Goal: Task Accomplishment & Management: Manage account settings

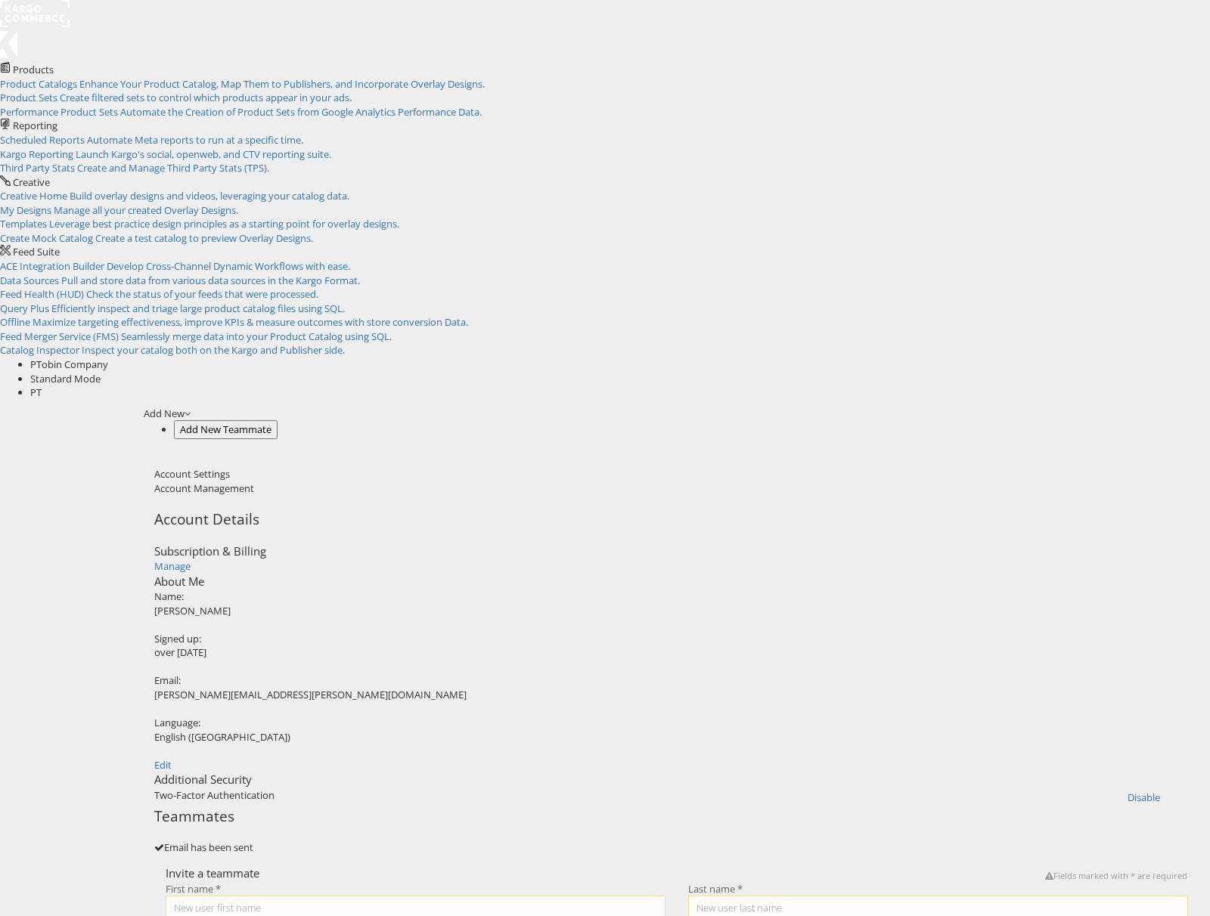
click at [44, 27] on rect at bounding box center [35, 13] width 70 height 27
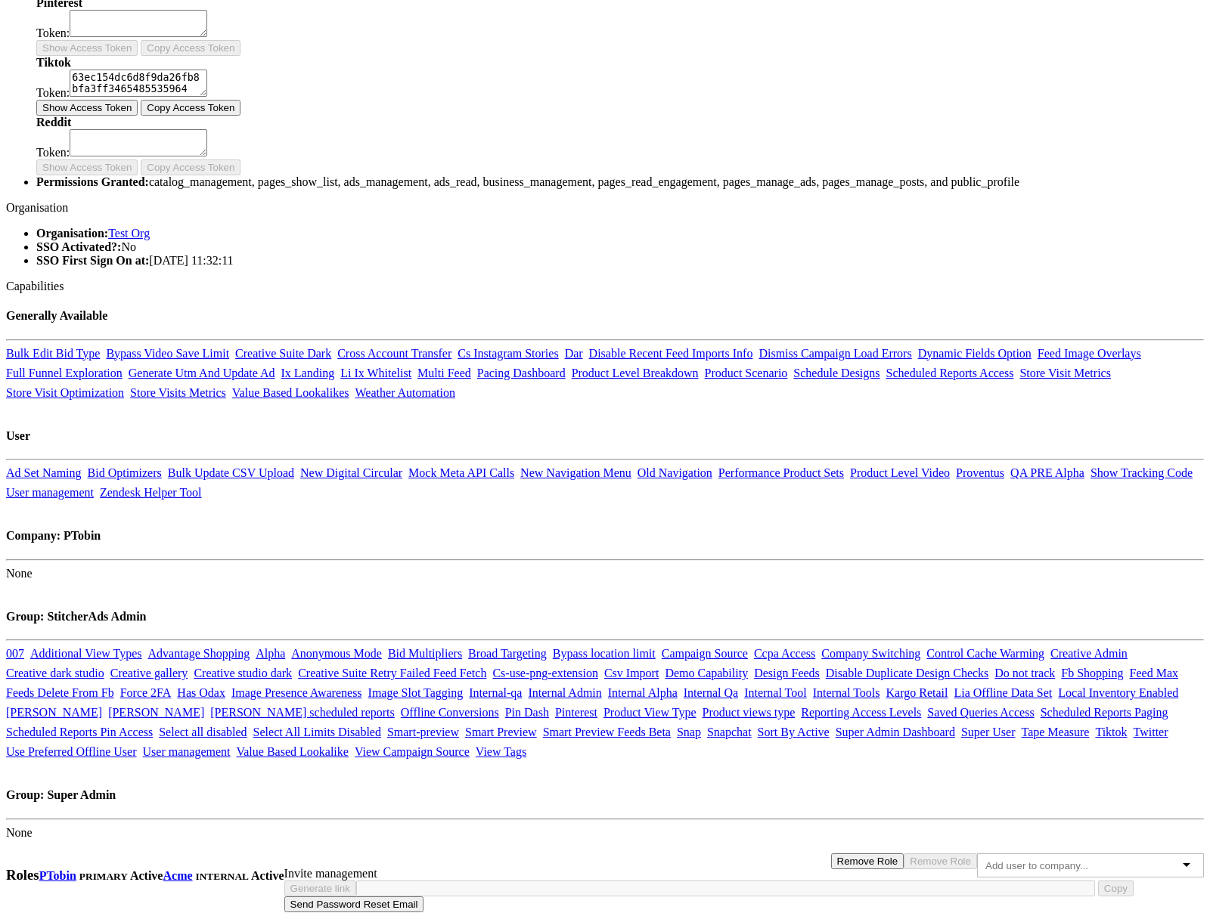
scroll to position [1285, 0]
click at [985, 860] on input "text" at bounding box center [1040, 865] width 111 height 11
click at [1019, 854] on div at bounding box center [1090, 866] width 227 height 24
type input "d"
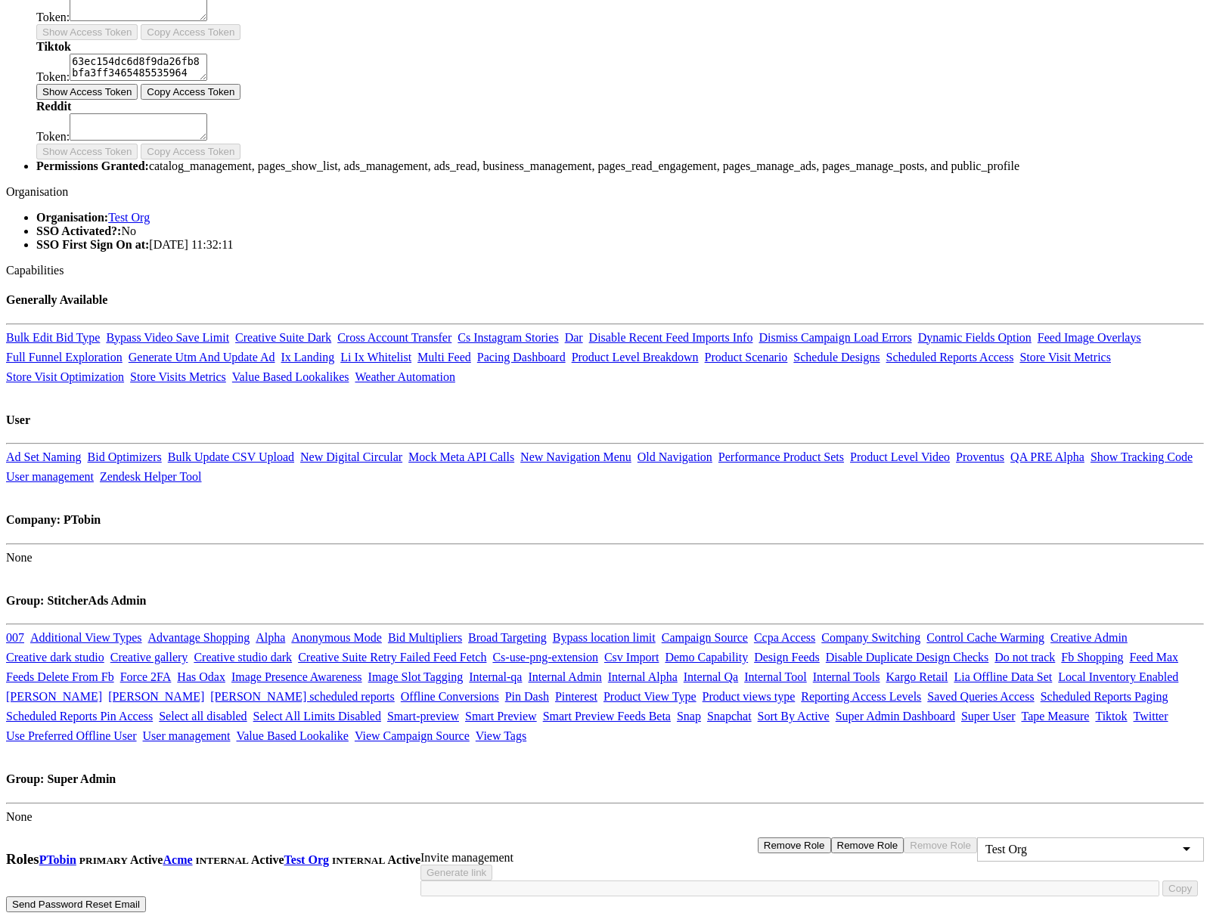
click at [831, 838] on button "Remove Role" at bounding box center [794, 846] width 73 height 16
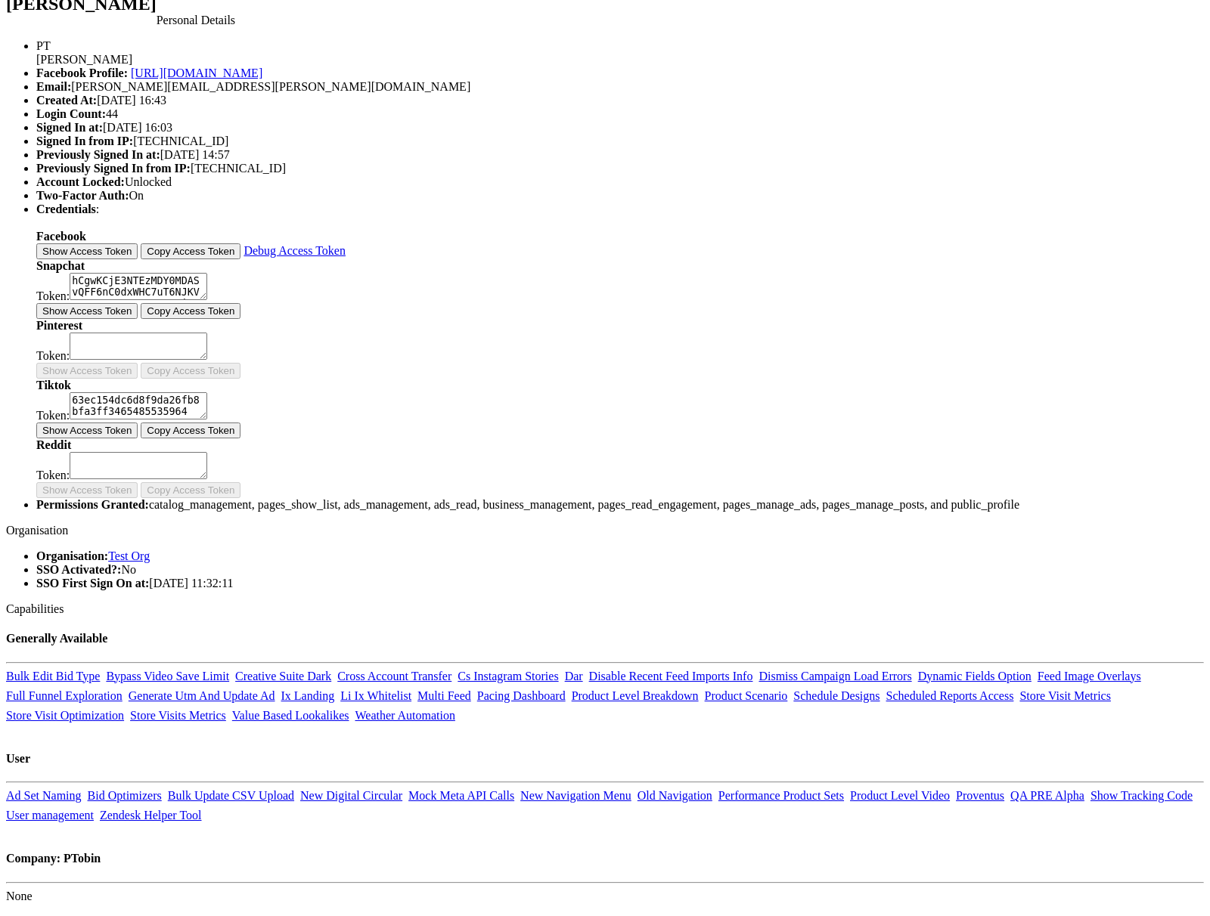
scroll to position [0, 0]
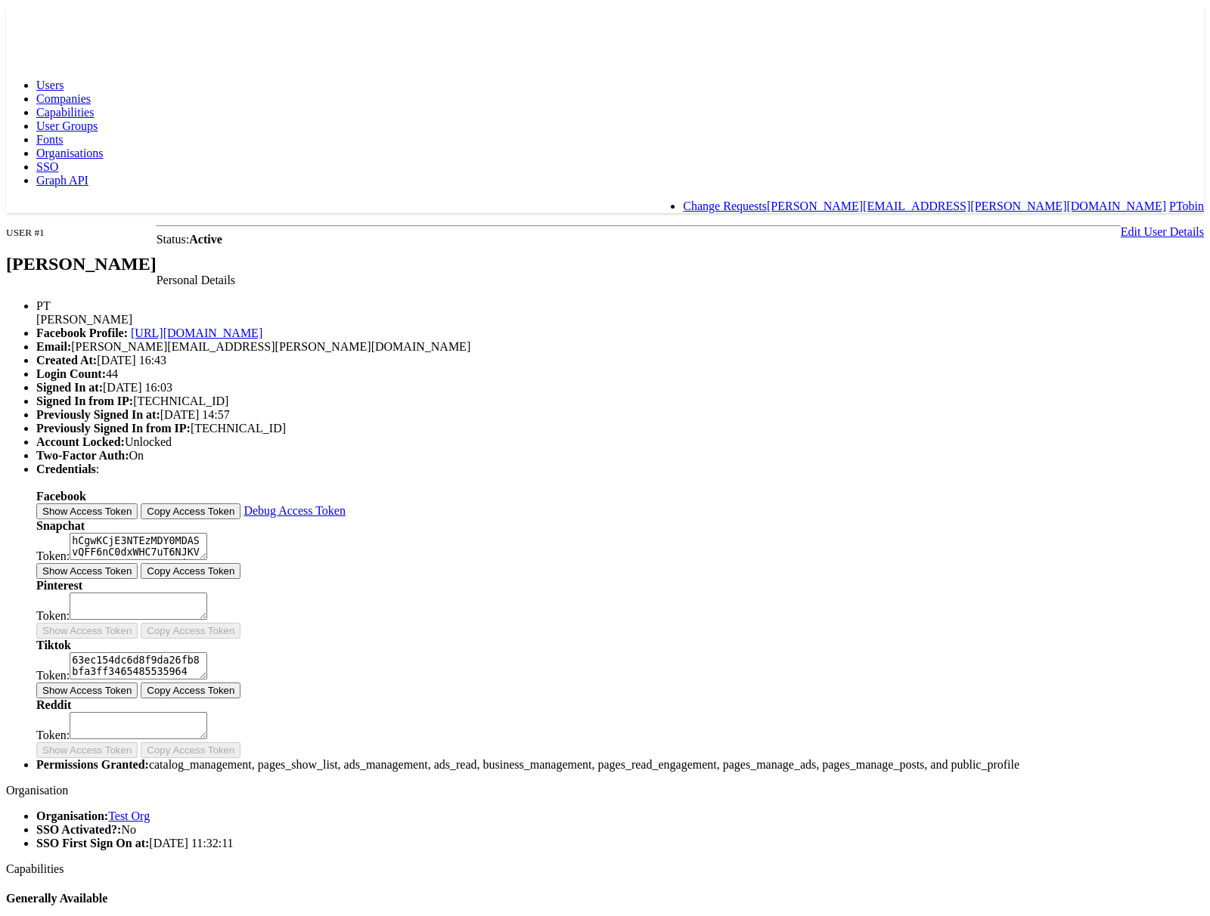
click at [91, 92] on span "Companies" at bounding box center [63, 98] width 54 height 13
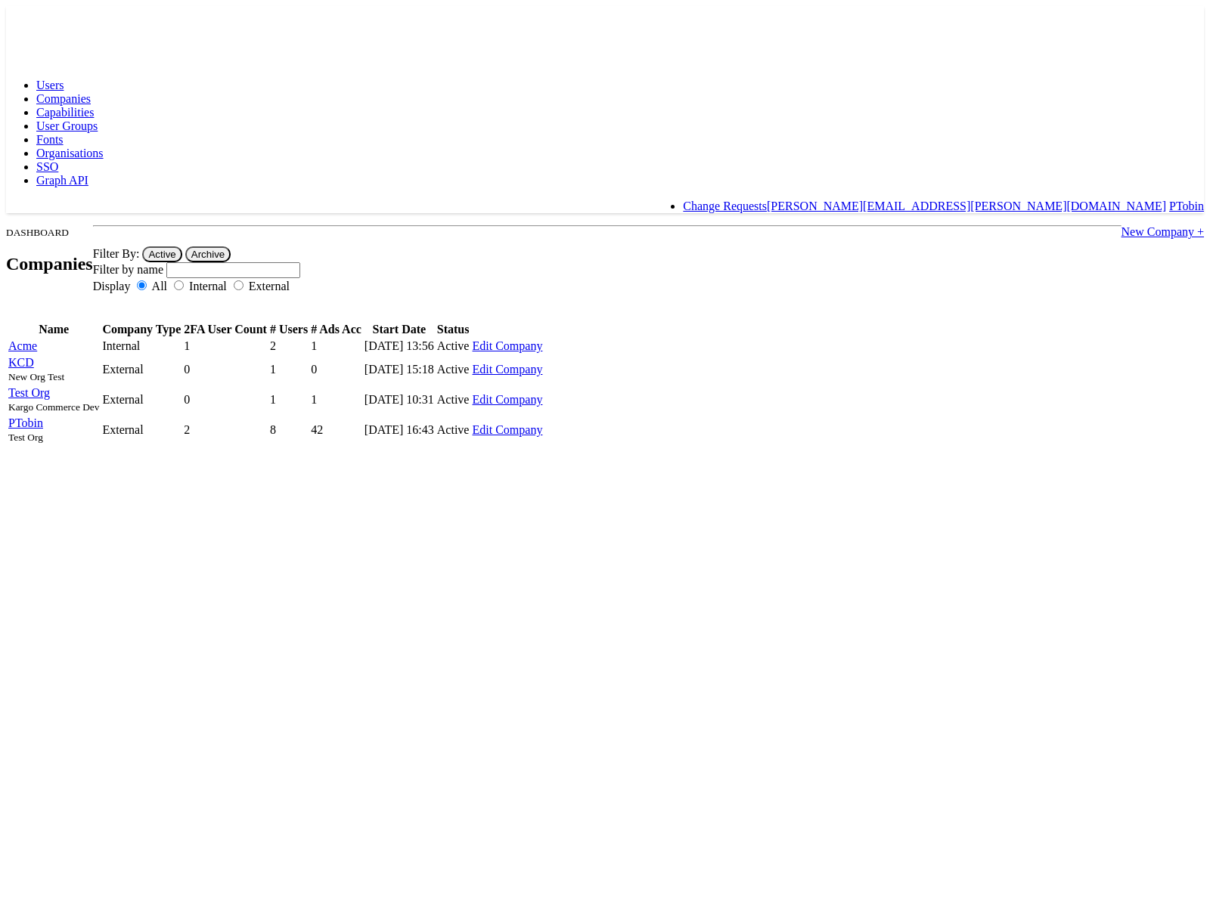
click at [64, 79] on span "Users" at bounding box center [49, 85] width 27 height 13
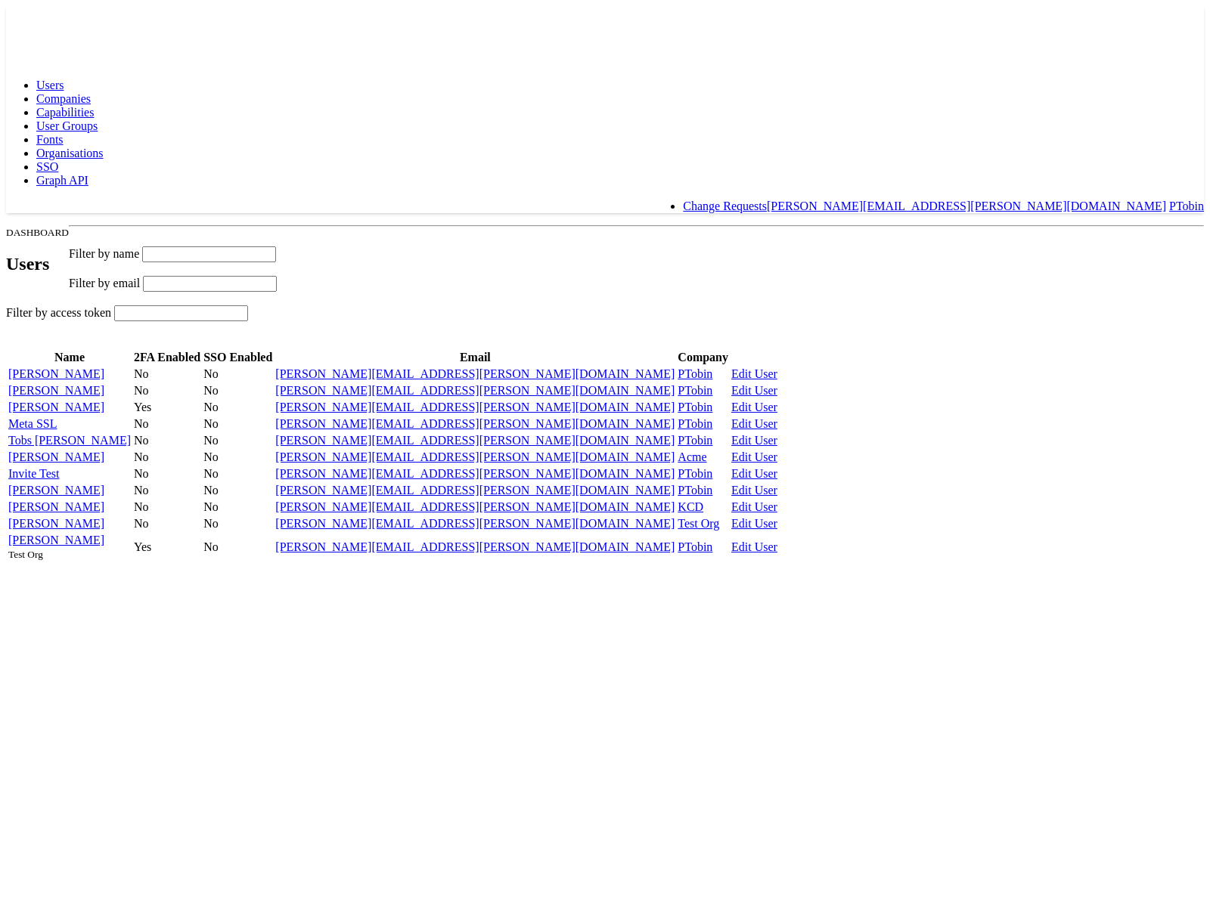
click at [91, 92] on span "Companies" at bounding box center [63, 98] width 54 height 13
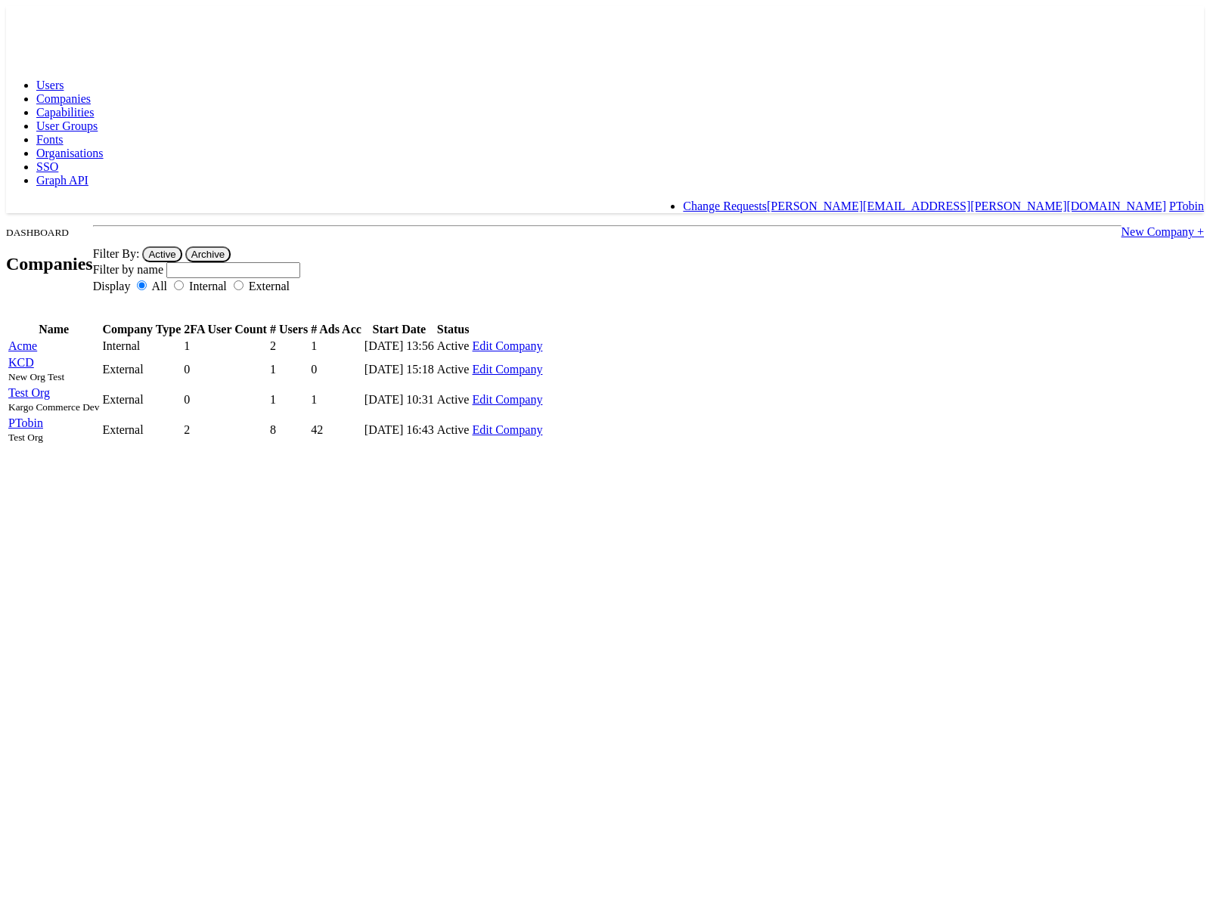
click at [43, 429] on link "PTobin" at bounding box center [25, 423] width 35 height 13
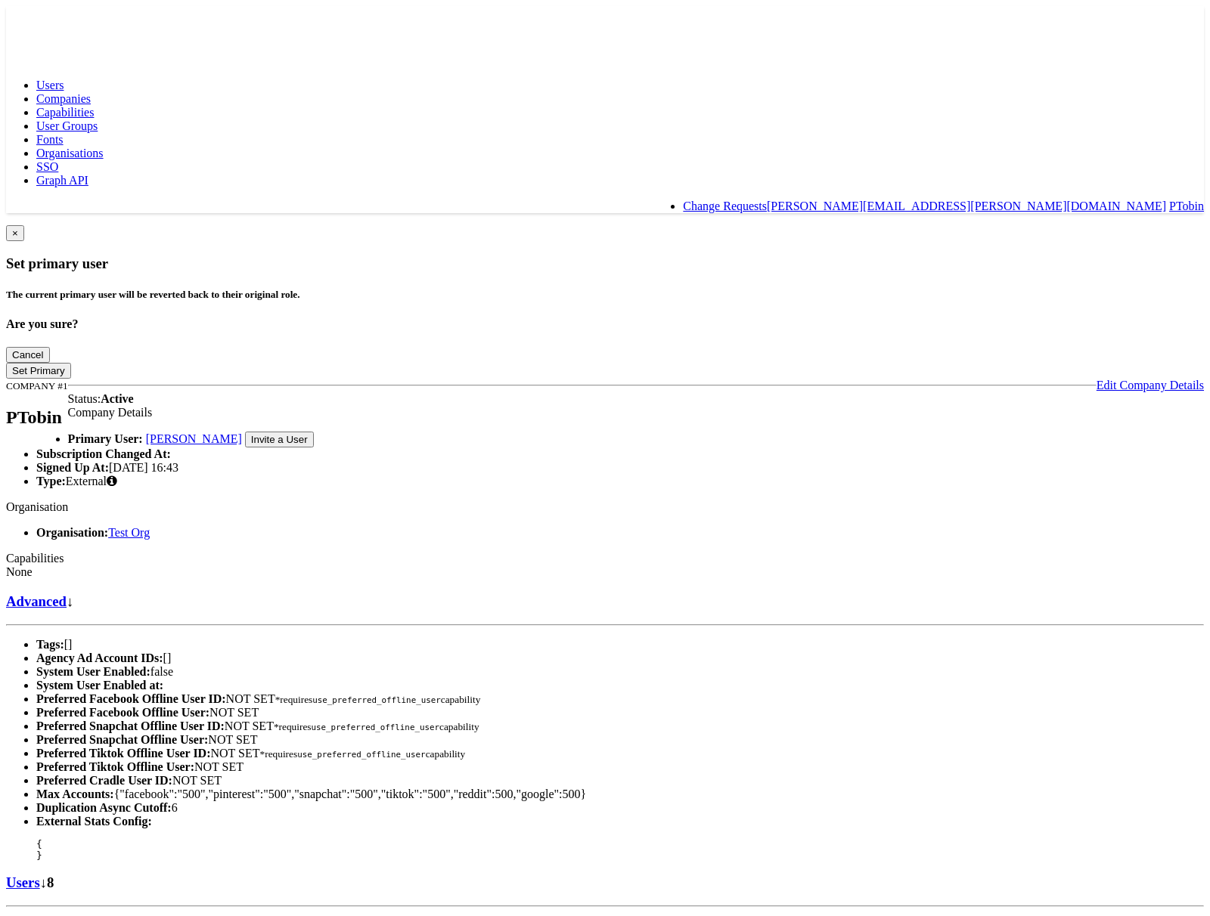
click at [40, 875] on link "Users" at bounding box center [23, 883] width 34 height 16
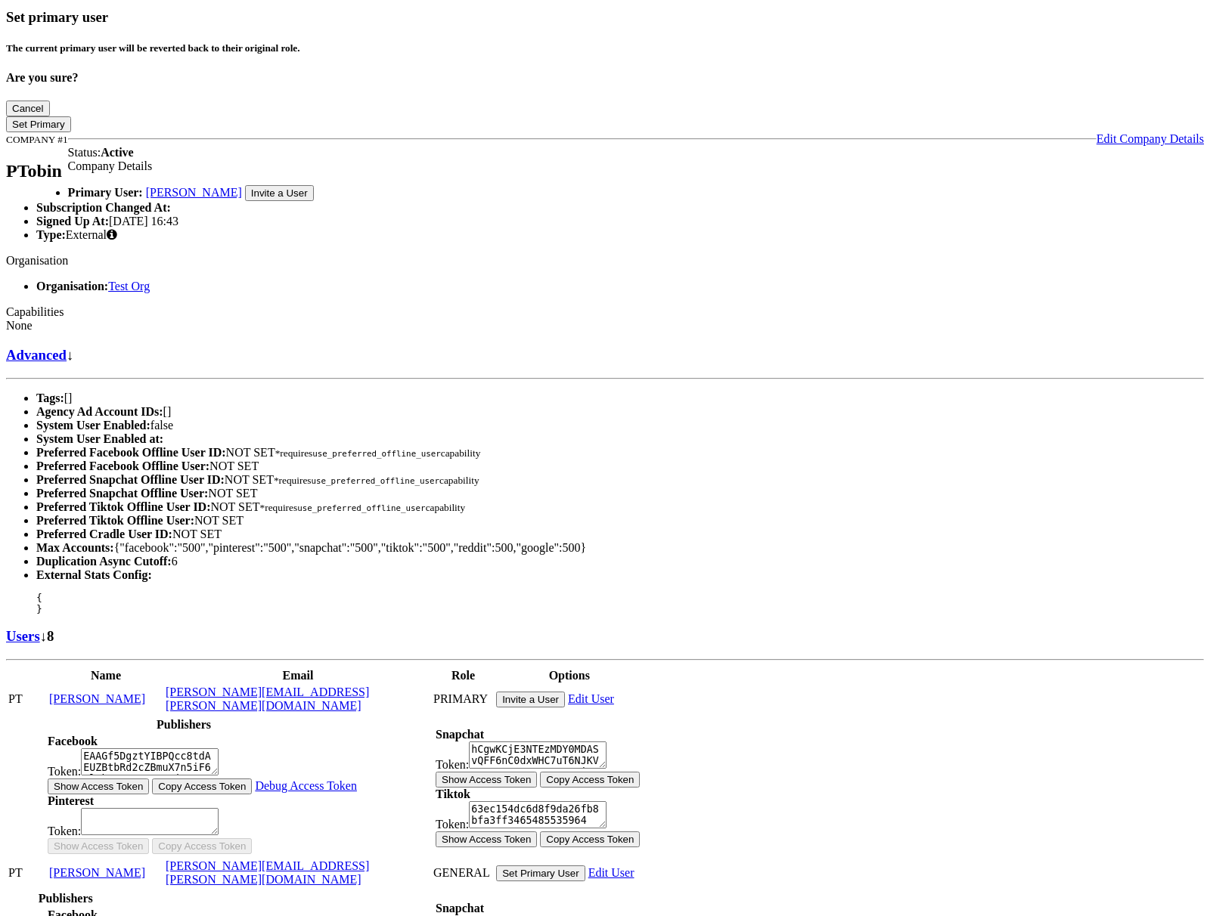
scroll to position [248, 0]
click at [565, 690] on button "Invite a User" at bounding box center [530, 698] width 69 height 16
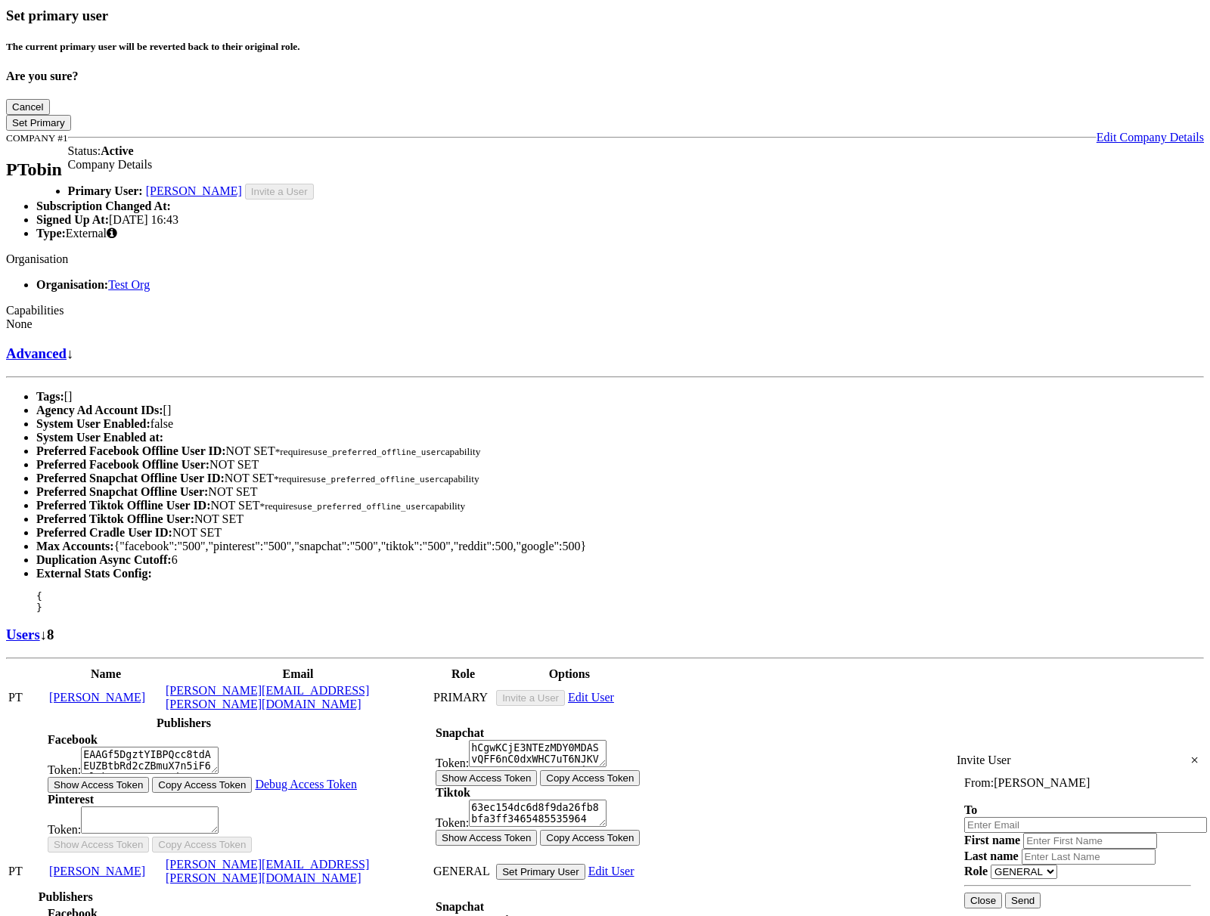
click at [1032, 817] on input "email" at bounding box center [1085, 825] width 243 height 16
type input "[PERSON_NAME][EMAIL_ADDRESS][PERSON_NAME][DOMAIN_NAME]"
type input "[PERSON_NAME]"
click at [1031, 817] on input "[PERSON_NAME][EMAIL_ADDRESS][PERSON_NAME][DOMAIN_NAME]" at bounding box center [1085, 825] width 243 height 16
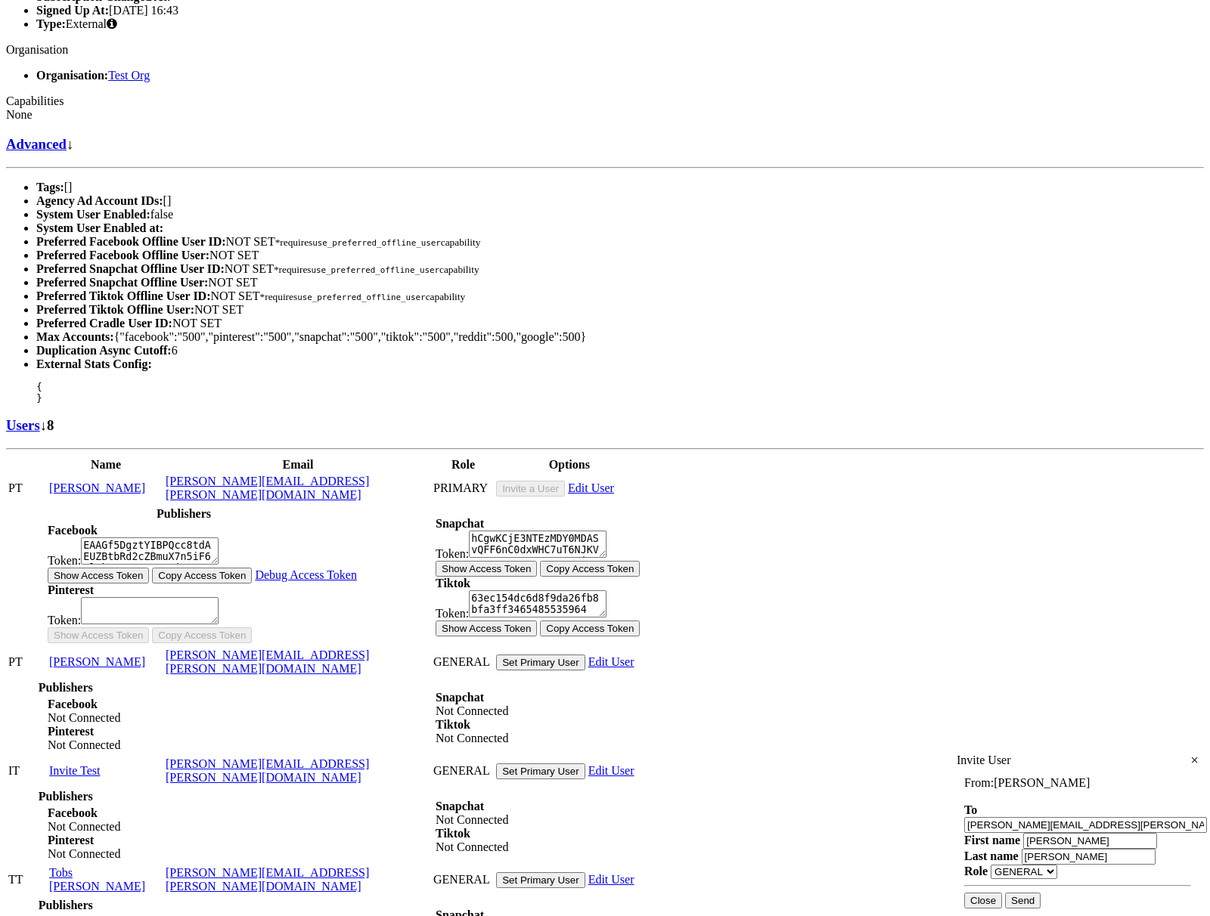
scroll to position [458, 0]
type input "[PERSON_NAME][EMAIL_ADDRESS][PERSON_NAME][DOMAIN_NAME]"
click at [1040, 893] on button "Send" at bounding box center [1023, 901] width 36 height 16
click at [1016, 817] on input "email" at bounding box center [1085, 825] width 243 height 16
type input "[PERSON_NAME][EMAIL_ADDRESS][PERSON_NAME][DOMAIN_NAME]"
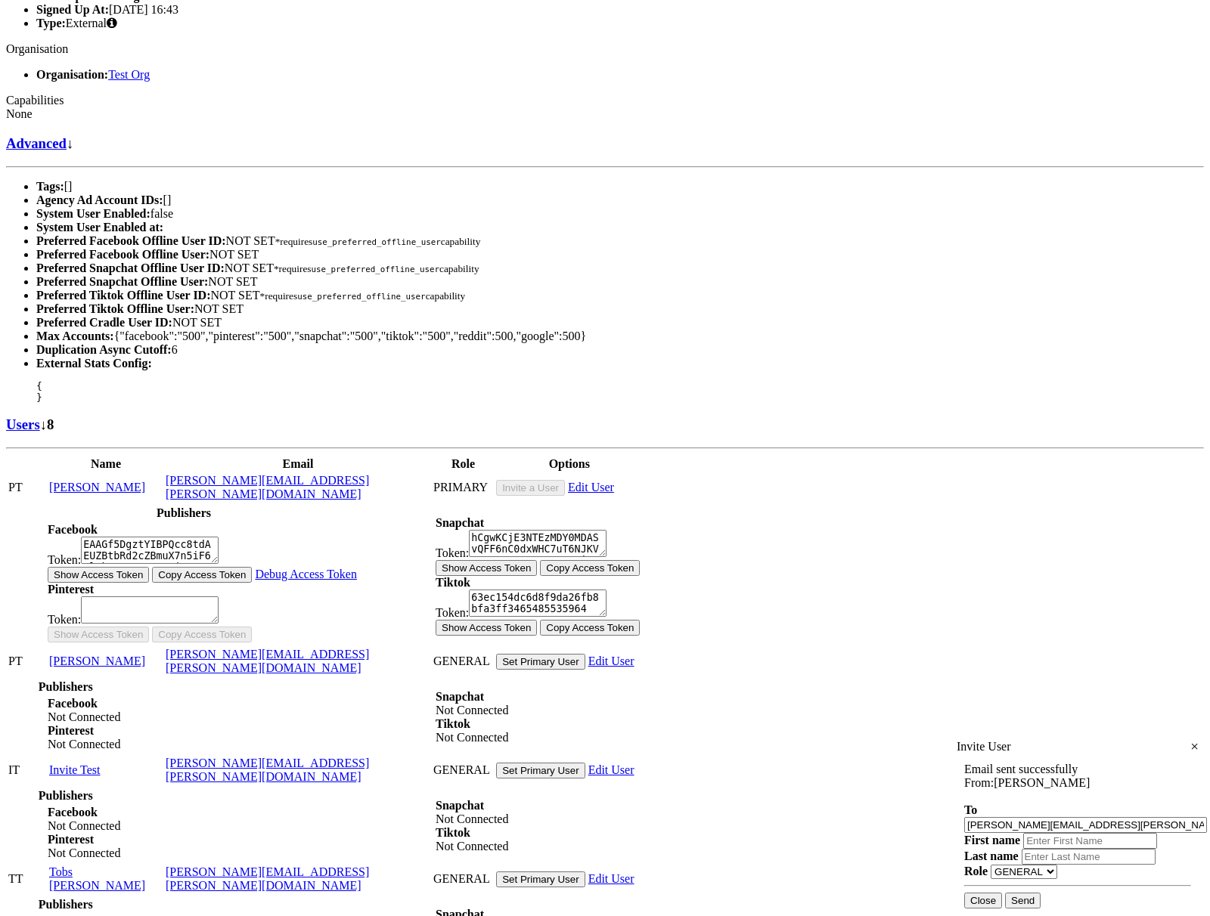
type input "[PERSON_NAME]"
click at [1030, 817] on input "[PERSON_NAME][EMAIL_ADDRESS][PERSON_NAME][DOMAIN_NAME]" at bounding box center [1085, 825] width 243 height 16
type input "[PERSON_NAME][EMAIL_ADDRESS][PERSON_NAME][DOMAIN_NAME]"
click at [1040, 893] on button "Send" at bounding box center [1023, 901] width 36 height 16
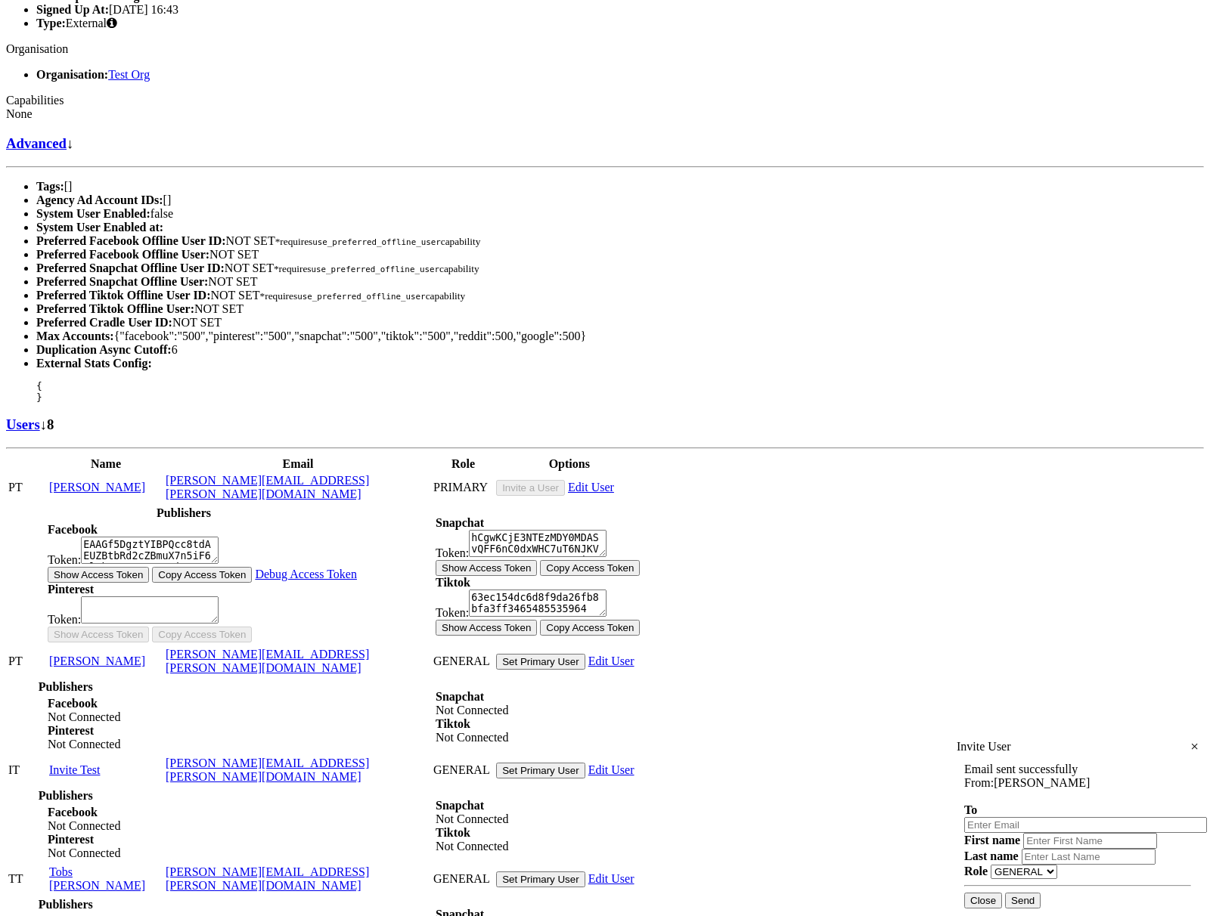
click at [1002, 893] on button "Close" at bounding box center [983, 901] width 38 height 16
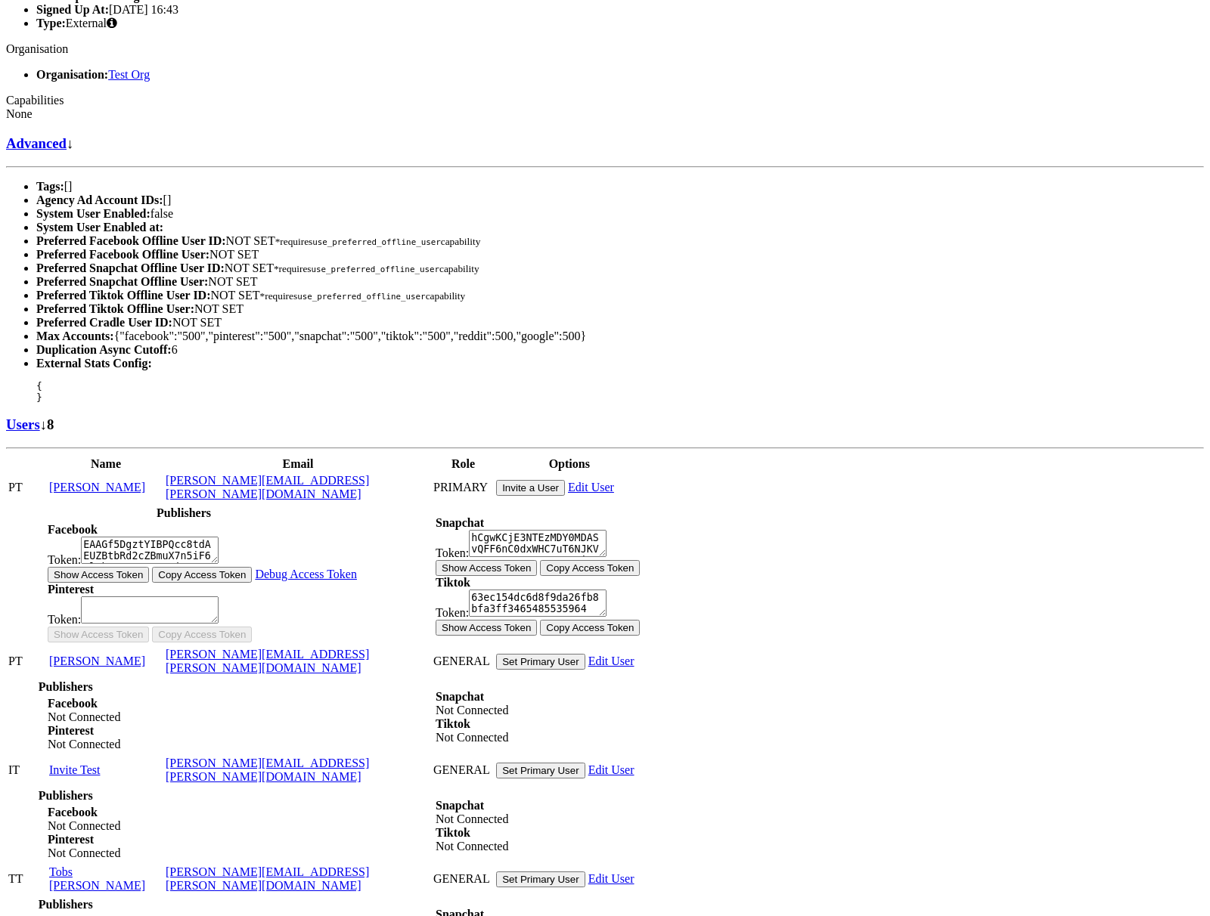
scroll to position [0, 0]
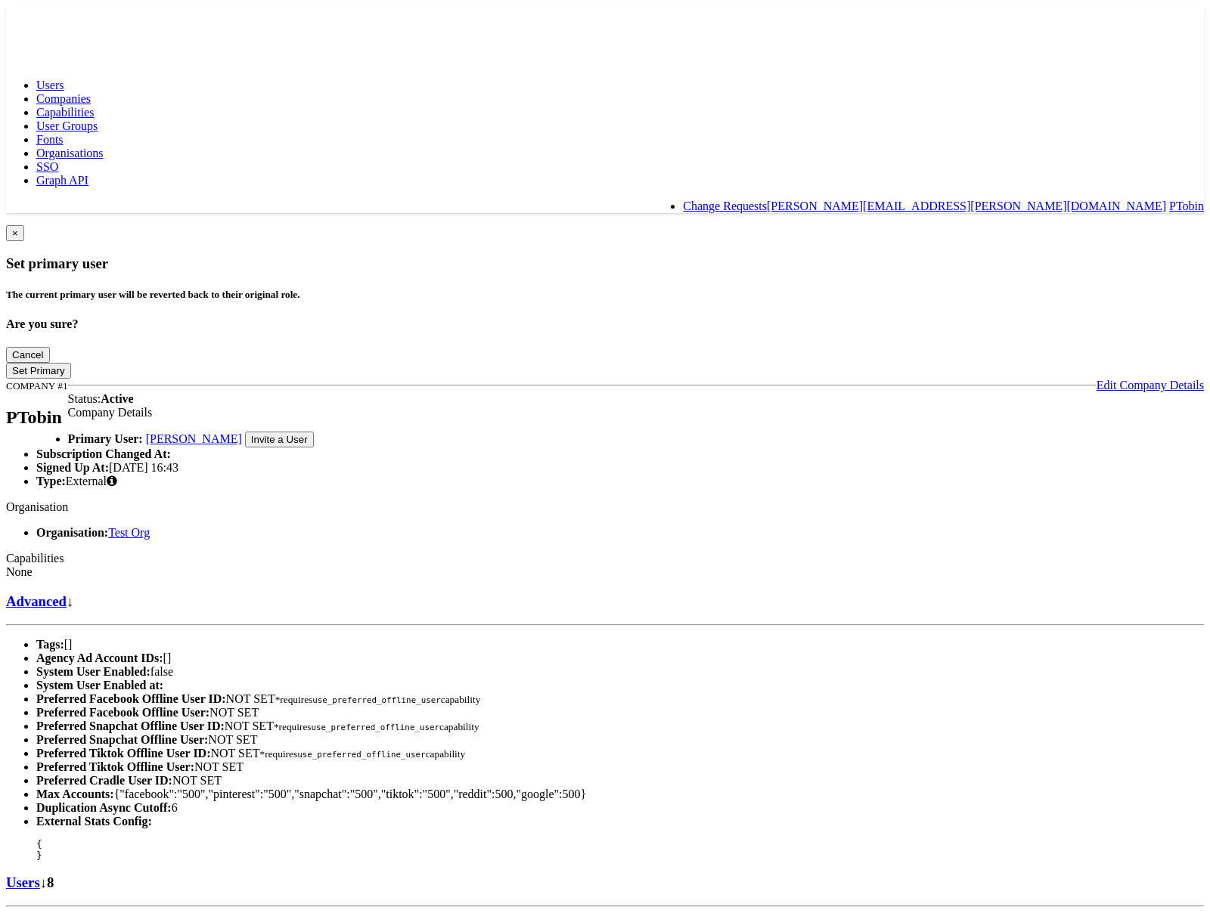
click at [91, 92] on span "Companies" at bounding box center [63, 98] width 54 height 13
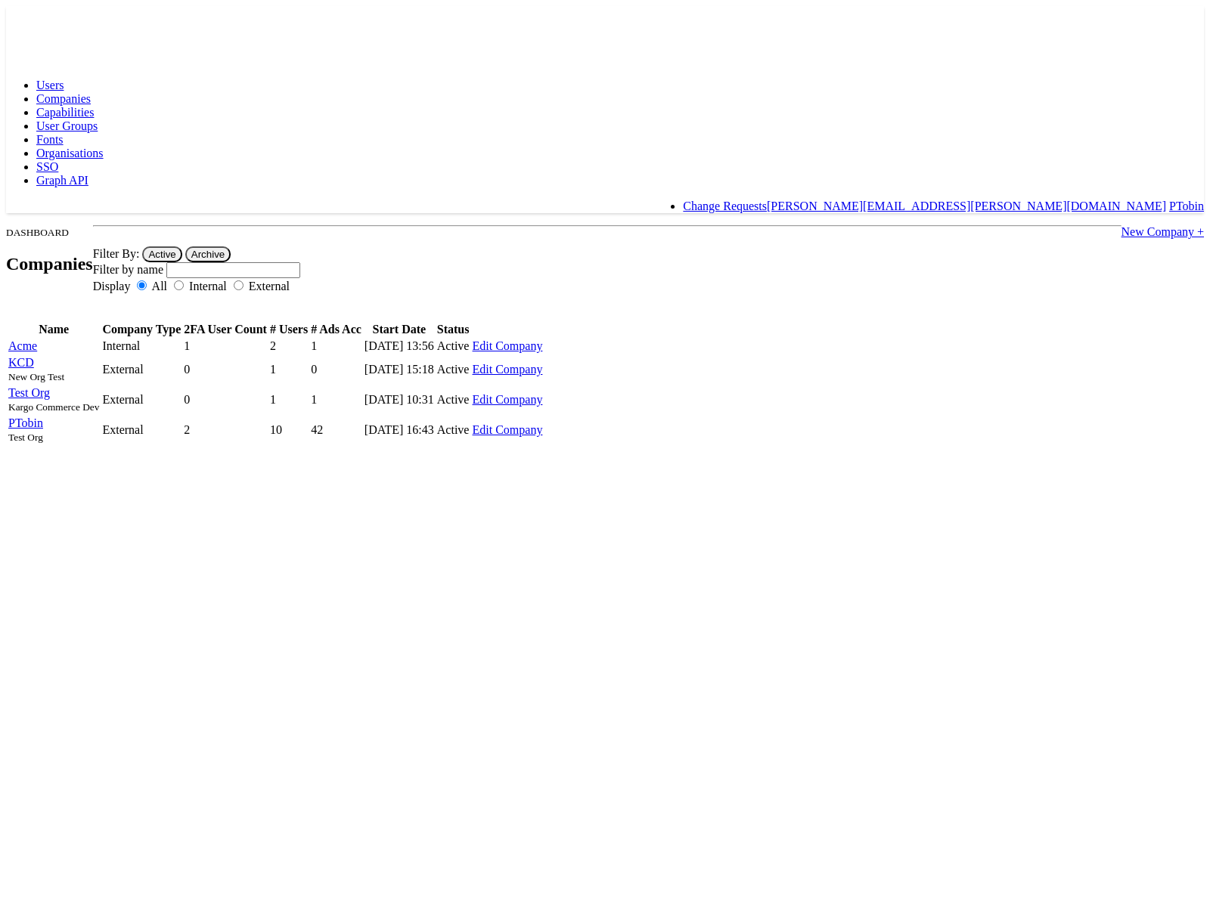
click at [1121, 225] on link "New Company +" at bounding box center [1162, 231] width 82 height 13
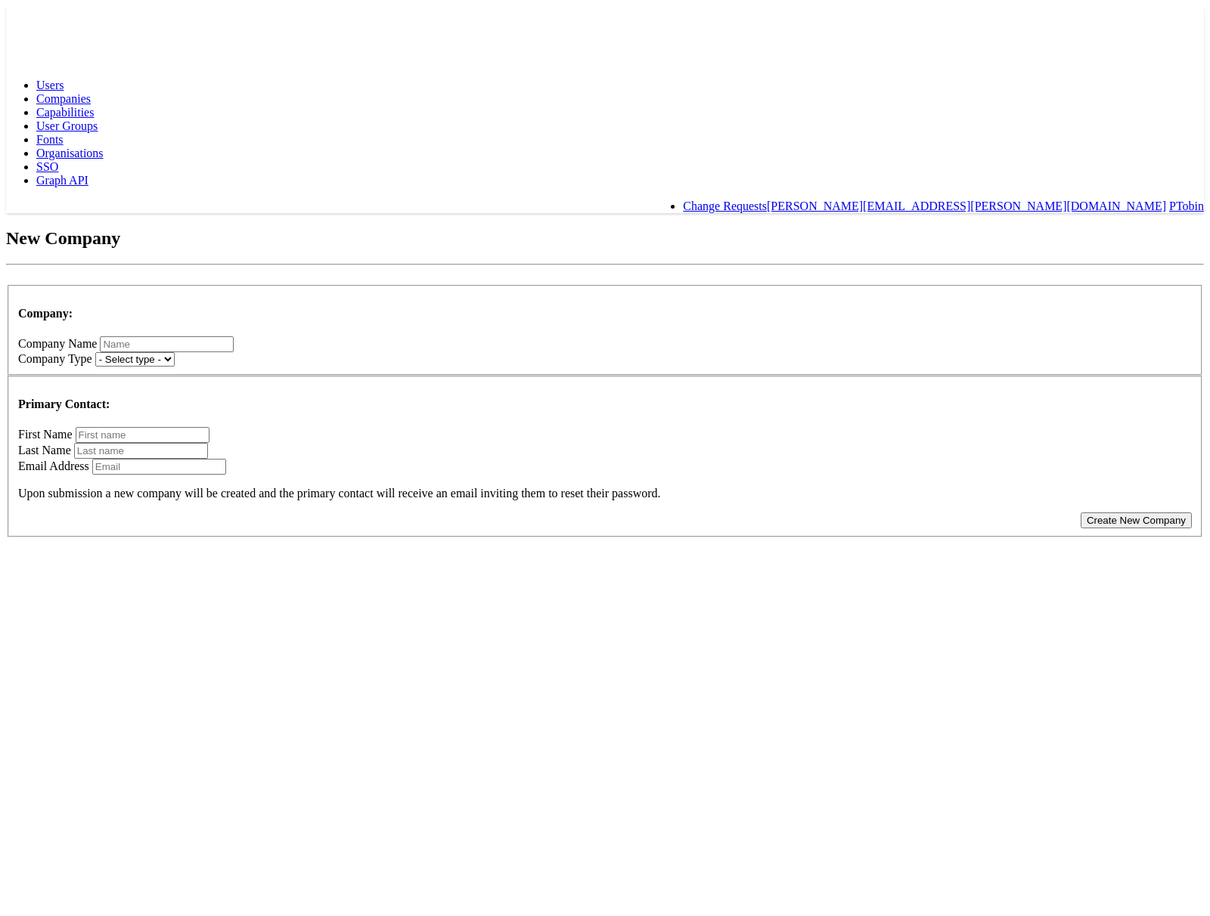
click at [234, 336] on input "text" at bounding box center [167, 344] width 134 height 16
type input "Rails7"
click at [175, 352] on select "- Select type - Internal External" at bounding box center [134, 359] width 79 height 14
select select "INTERNAL"
click at [175, 352] on select "- Select type - Internal External" at bounding box center [134, 359] width 79 height 14
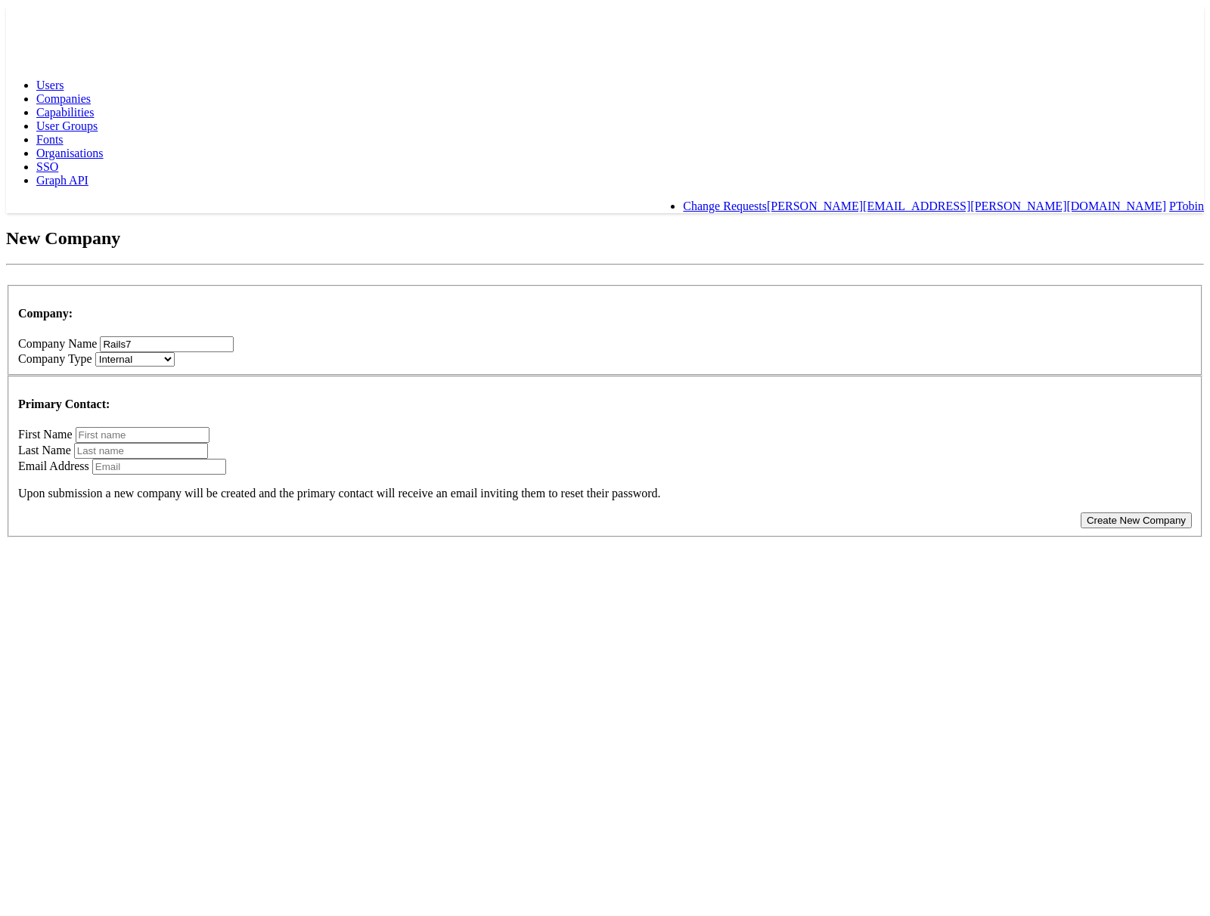
click at [209, 427] on input "text" at bounding box center [143, 435] width 134 height 16
type input "Paul"
type input "Tobin"
type input "[PERSON_NAME][EMAIL_ADDRESS][PERSON_NAME][DOMAIN_NAME]"
click at [1081, 513] on button "Create New Company" at bounding box center [1136, 521] width 111 height 16
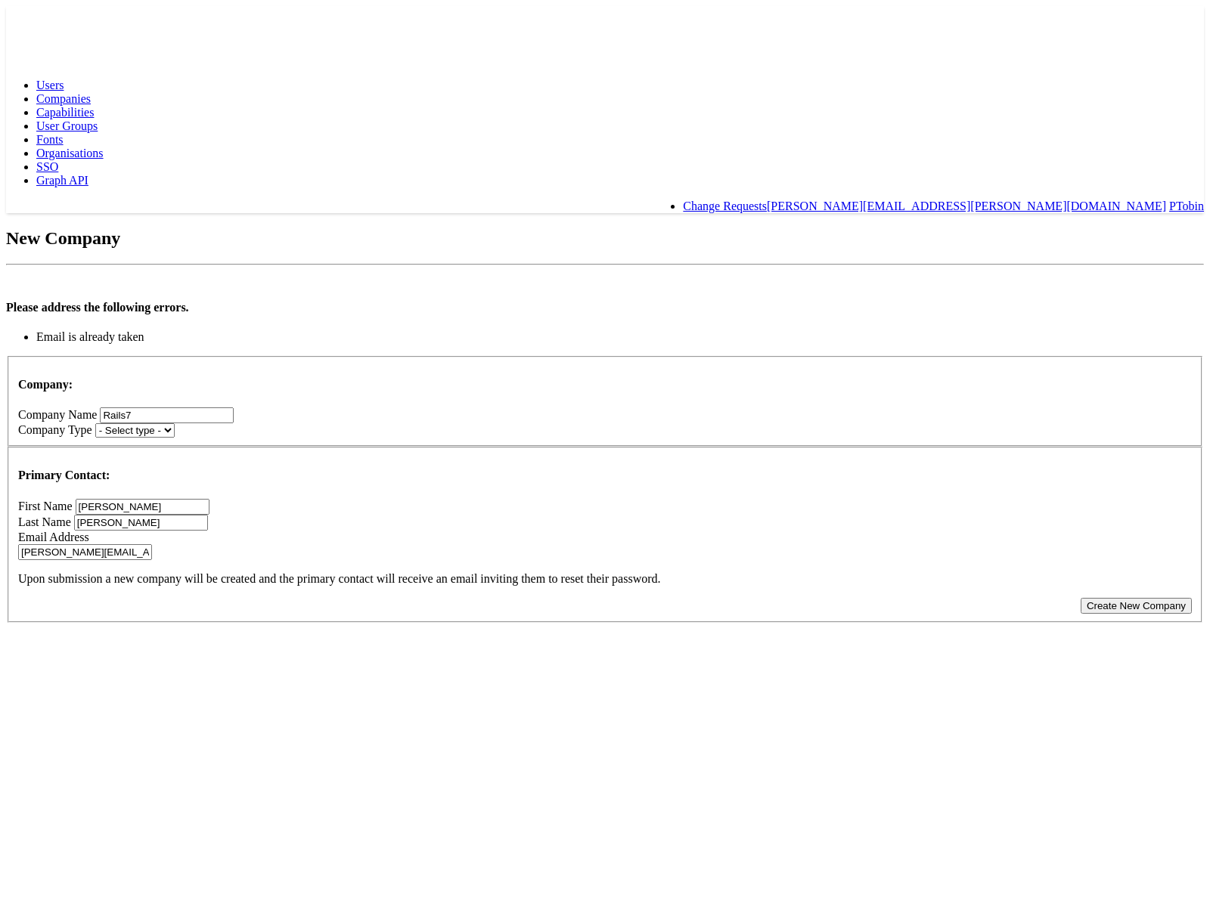
click at [152, 544] on input "[PERSON_NAME][EMAIL_ADDRESS][PERSON_NAME][DOMAIN_NAME]" at bounding box center [85, 552] width 134 height 16
type input "[PERSON_NAME][EMAIL_ADDRESS][PERSON_NAME][DOMAIN_NAME]"
click at [1081, 598] on button "Create New Company" at bounding box center [1136, 606] width 111 height 16
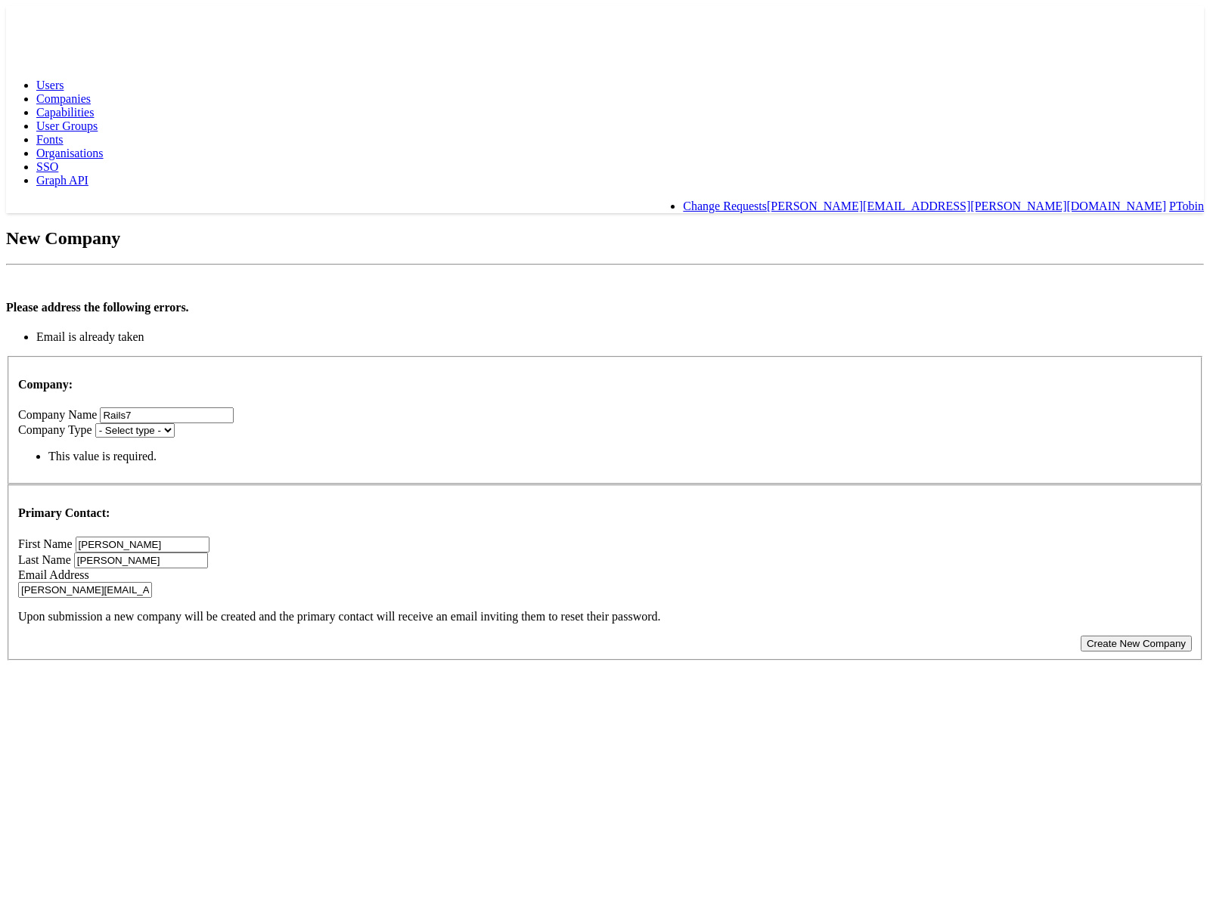
click at [175, 423] on select "- Select type - Internal External" at bounding box center [134, 430] width 79 height 14
select select "INTERNAL"
click at [175, 423] on select "- Select type - Internal External" at bounding box center [134, 430] width 79 height 14
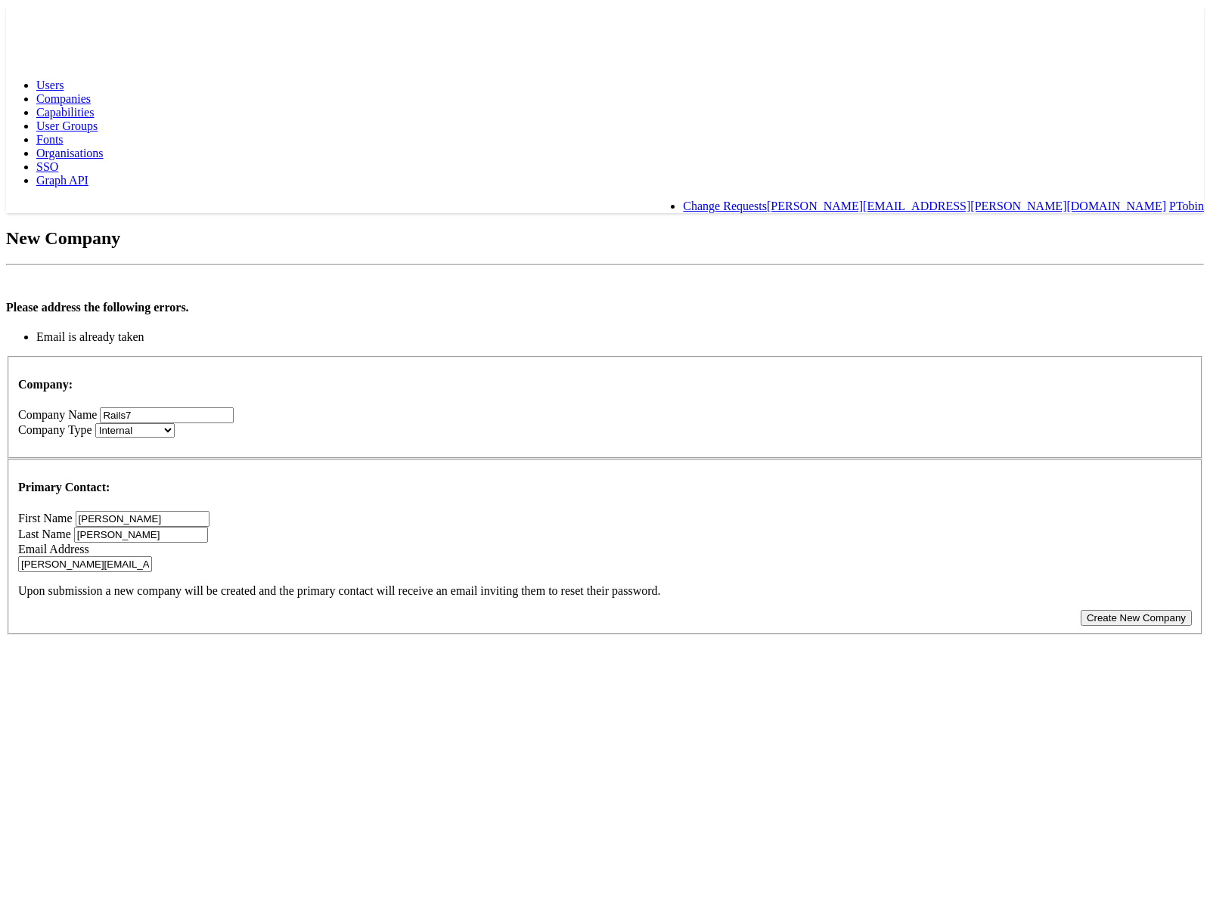
click at [1081, 610] on button "Create New Company" at bounding box center [1136, 618] width 111 height 16
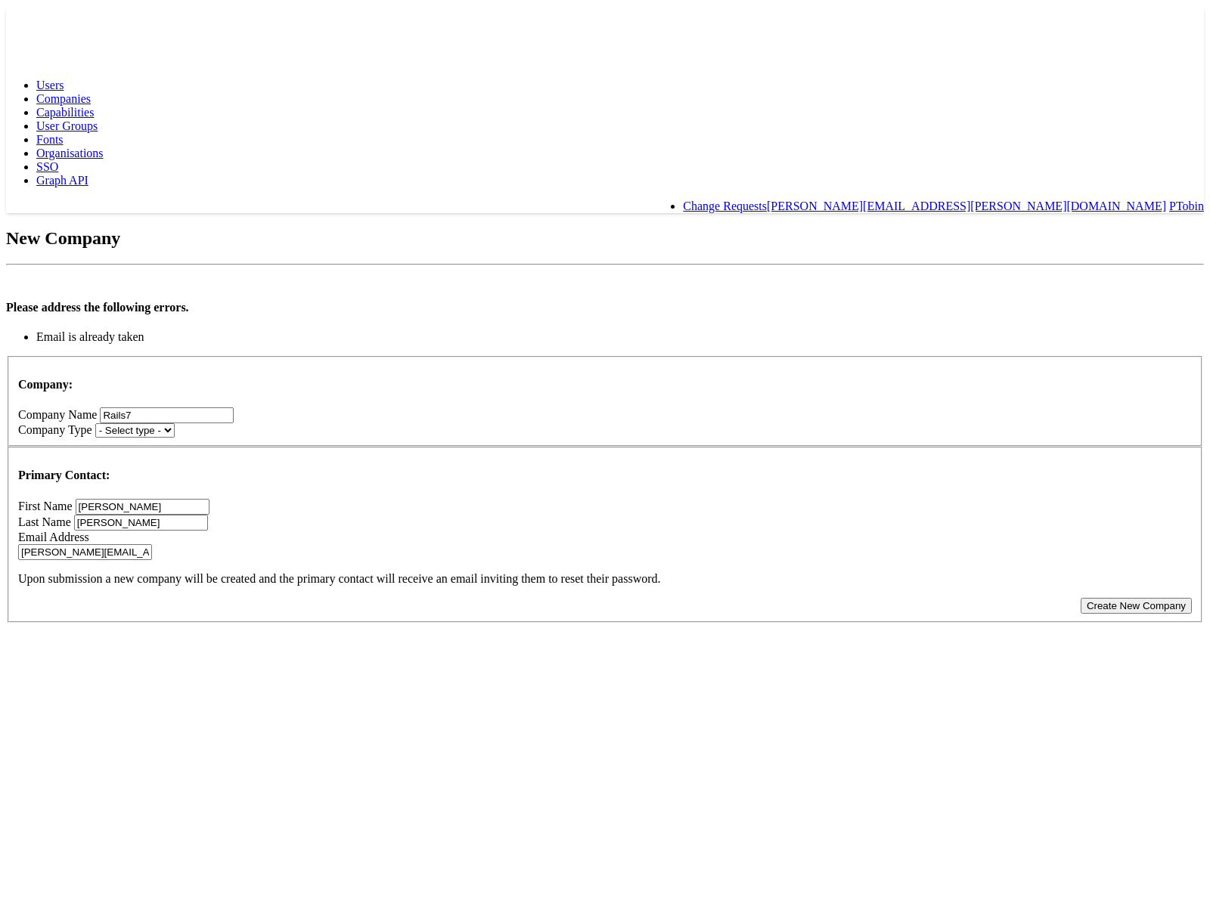
click at [1081, 598] on button "Create New Company" at bounding box center [1136, 606] width 111 height 16
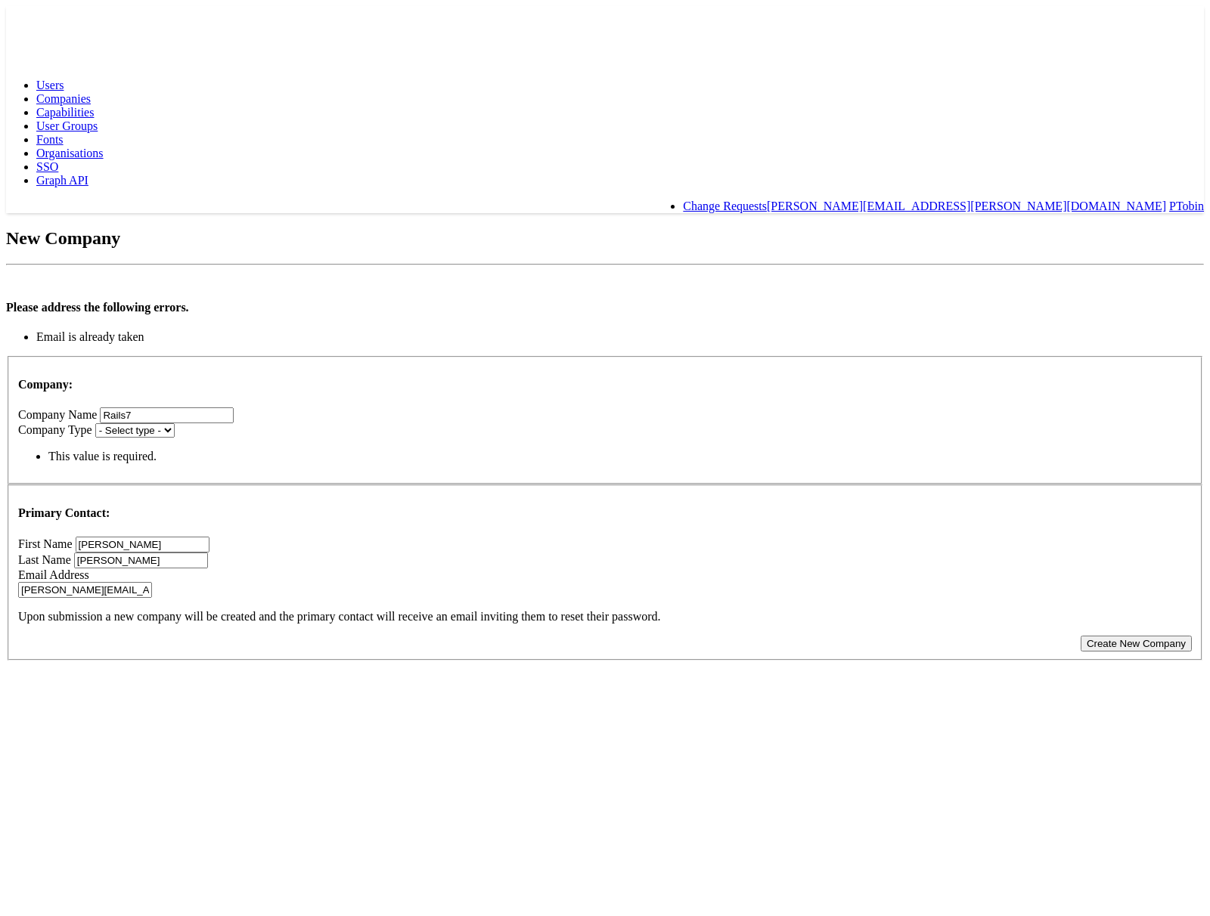
click at [152, 582] on input "paul.tobin+rails7@kargo.com" at bounding box center [85, 590] width 134 height 16
type input "paul.tobin+rails7test@kargo.com"
click at [1081, 636] on button "Create New Company" at bounding box center [1136, 644] width 111 height 16
click at [175, 423] on select "- Select type - Internal External" at bounding box center [134, 430] width 79 height 14
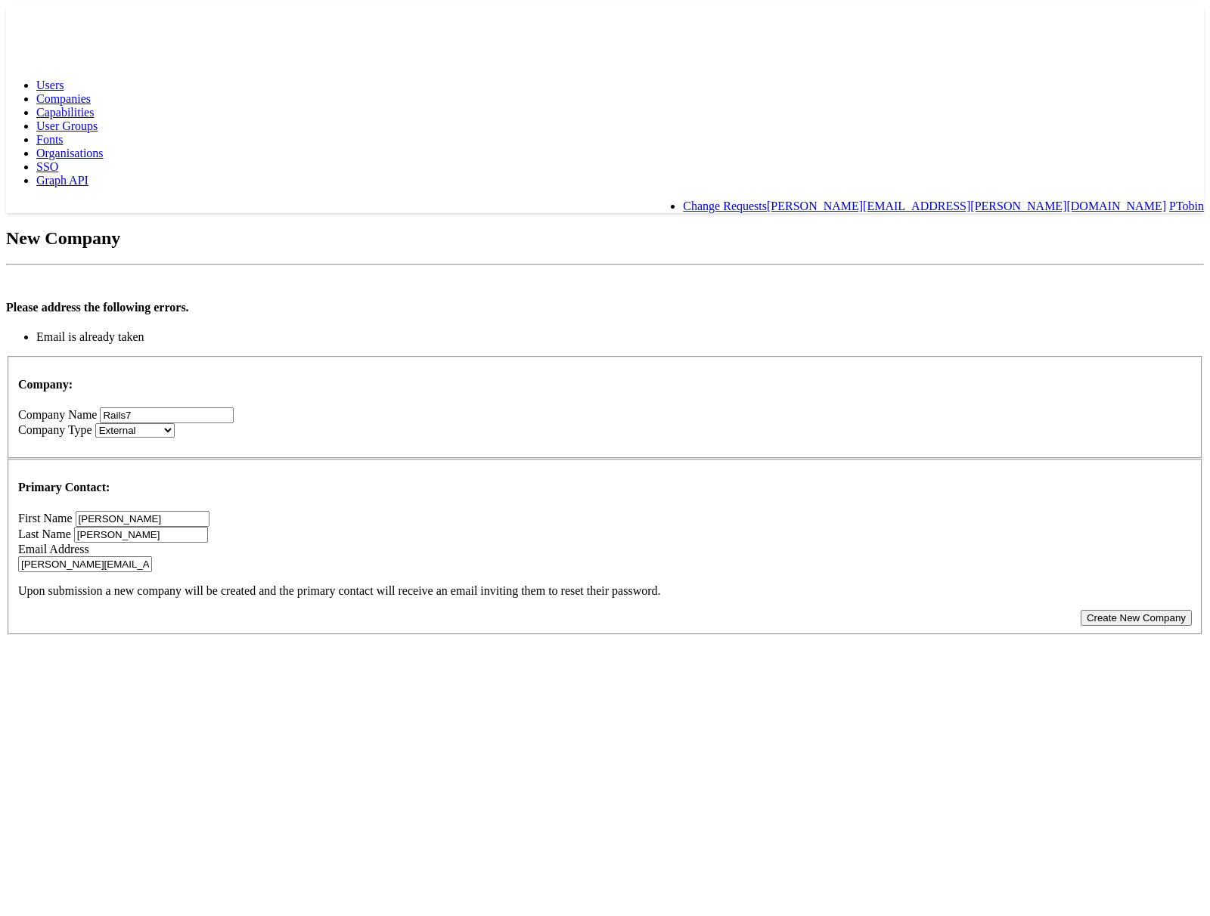
click at [175, 423] on select "- Select type - Internal External" at bounding box center [134, 430] width 79 height 14
select select "INTERNAL"
click at [175, 423] on select "- Select type - Internal External" at bounding box center [134, 430] width 79 height 14
click at [1081, 610] on button "Create New Company" at bounding box center [1136, 618] width 111 height 16
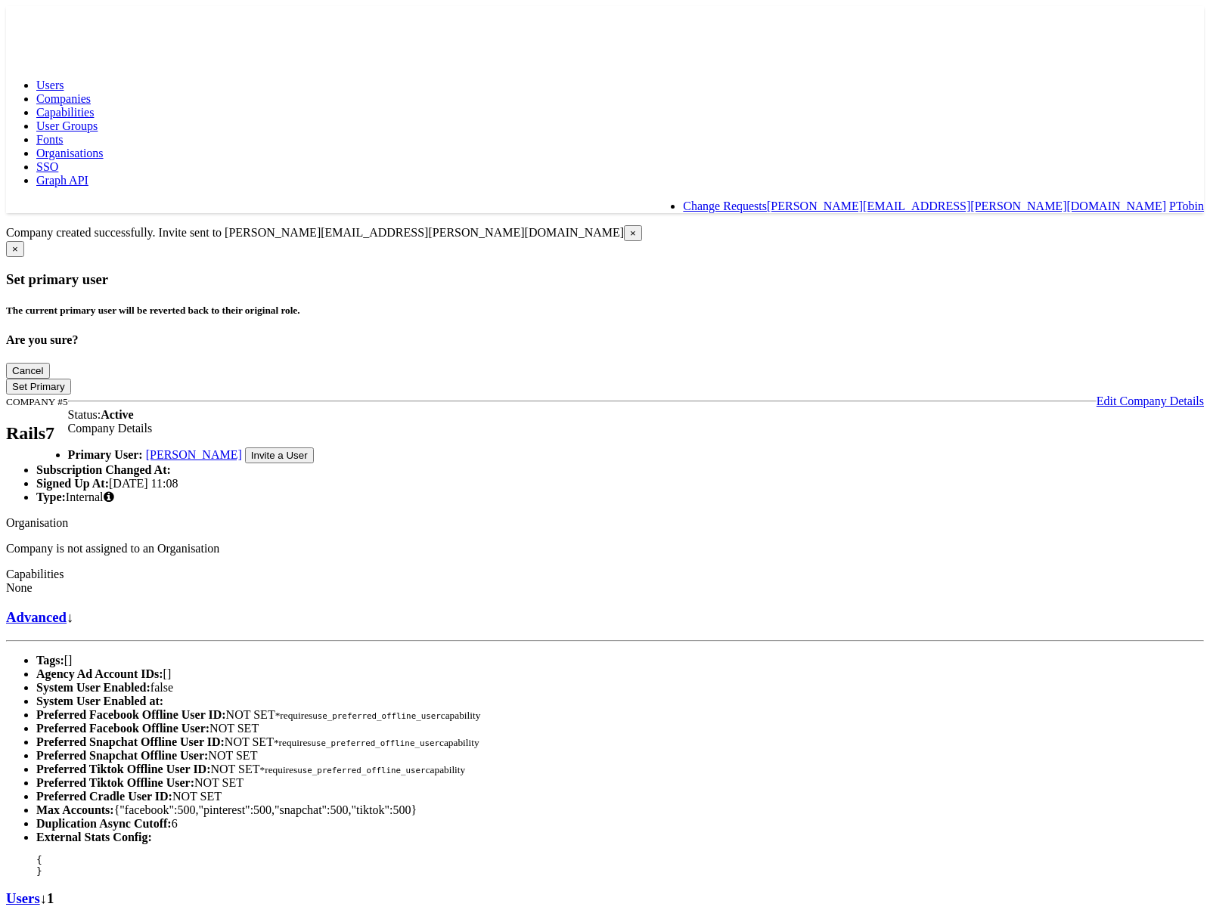
scroll to position [26, 0]
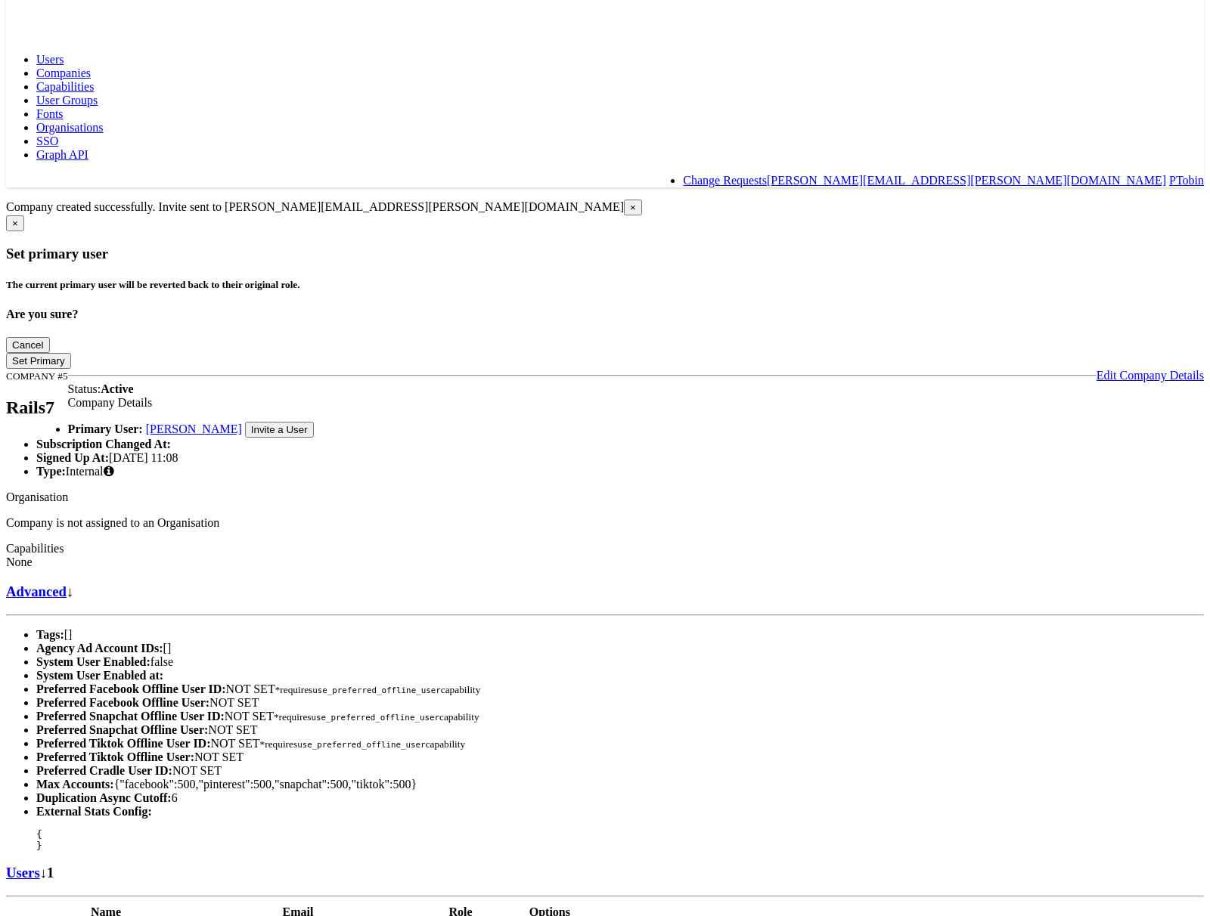
click at [40, 865] on link "Users" at bounding box center [23, 873] width 34 height 16
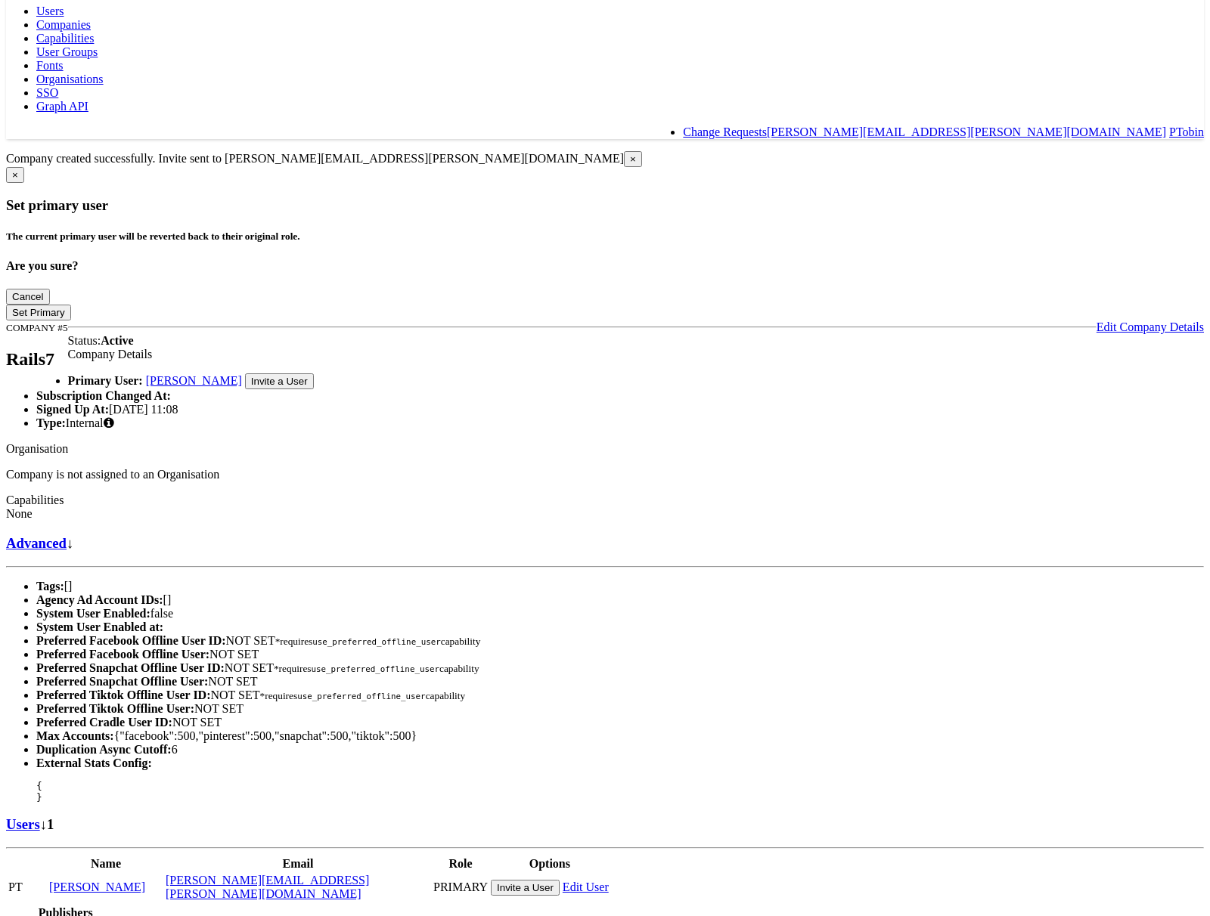
scroll to position [0, 0]
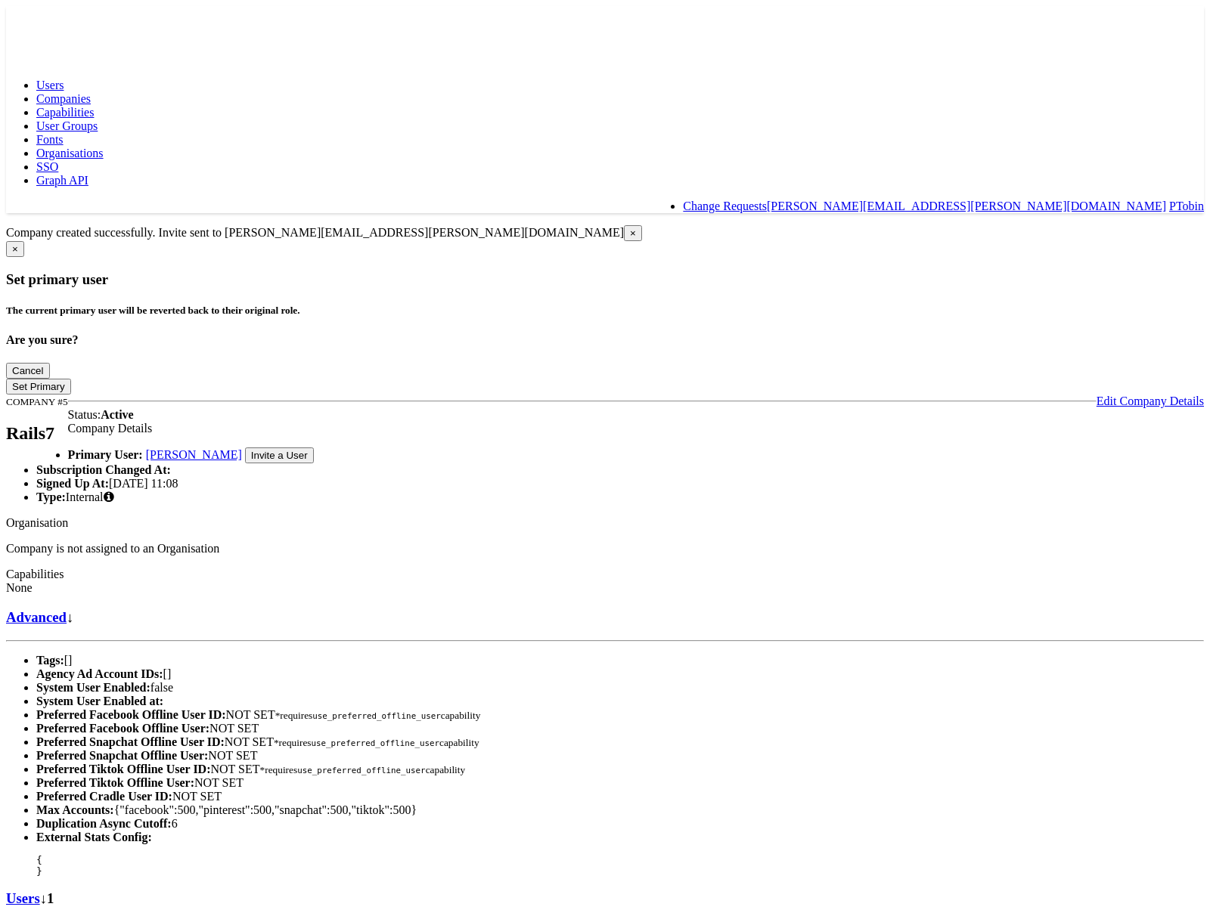
click at [58, 160] on span "SSO" at bounding box center [47, 166] width 22 height 13
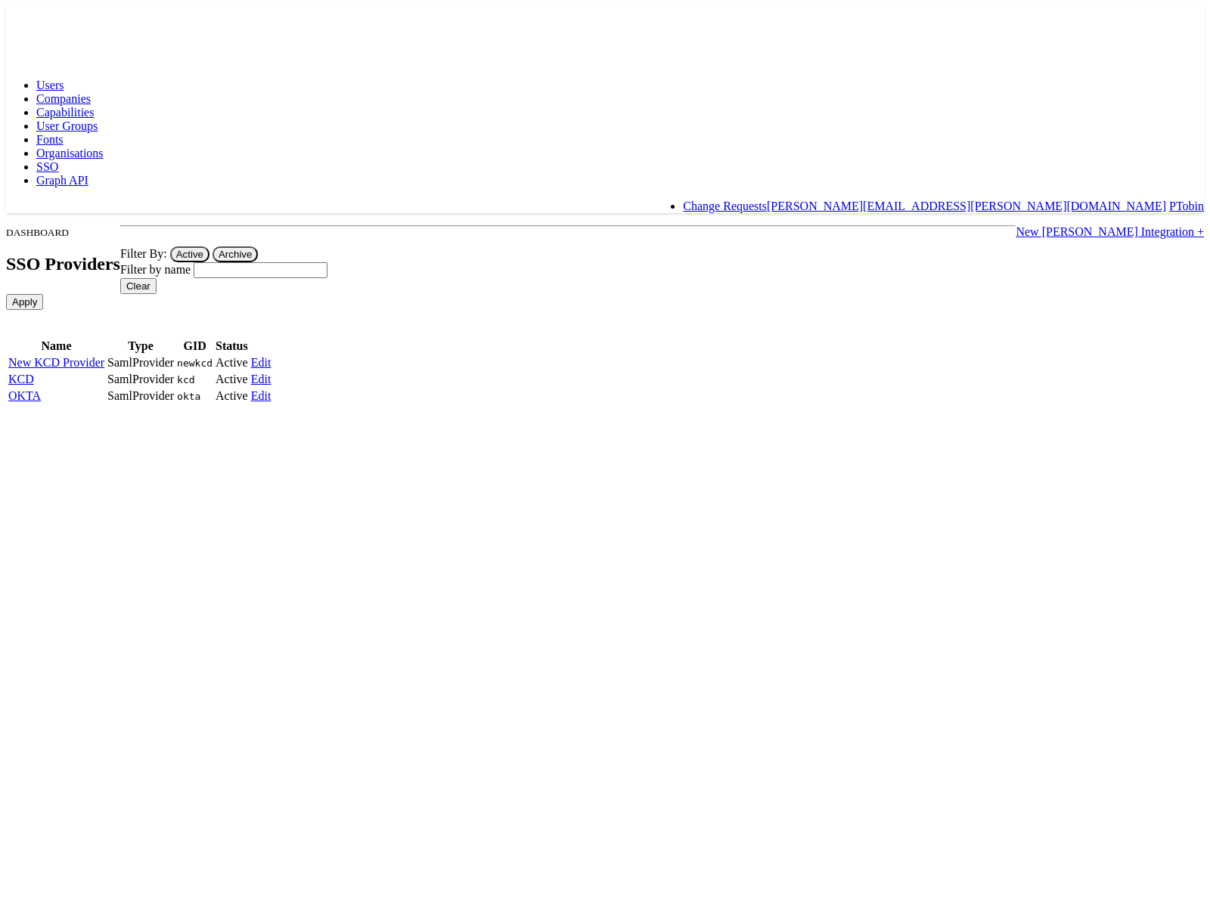
click at [104, 147] on span "Organisations" at bounding box center [69, 153] width 67 height 13
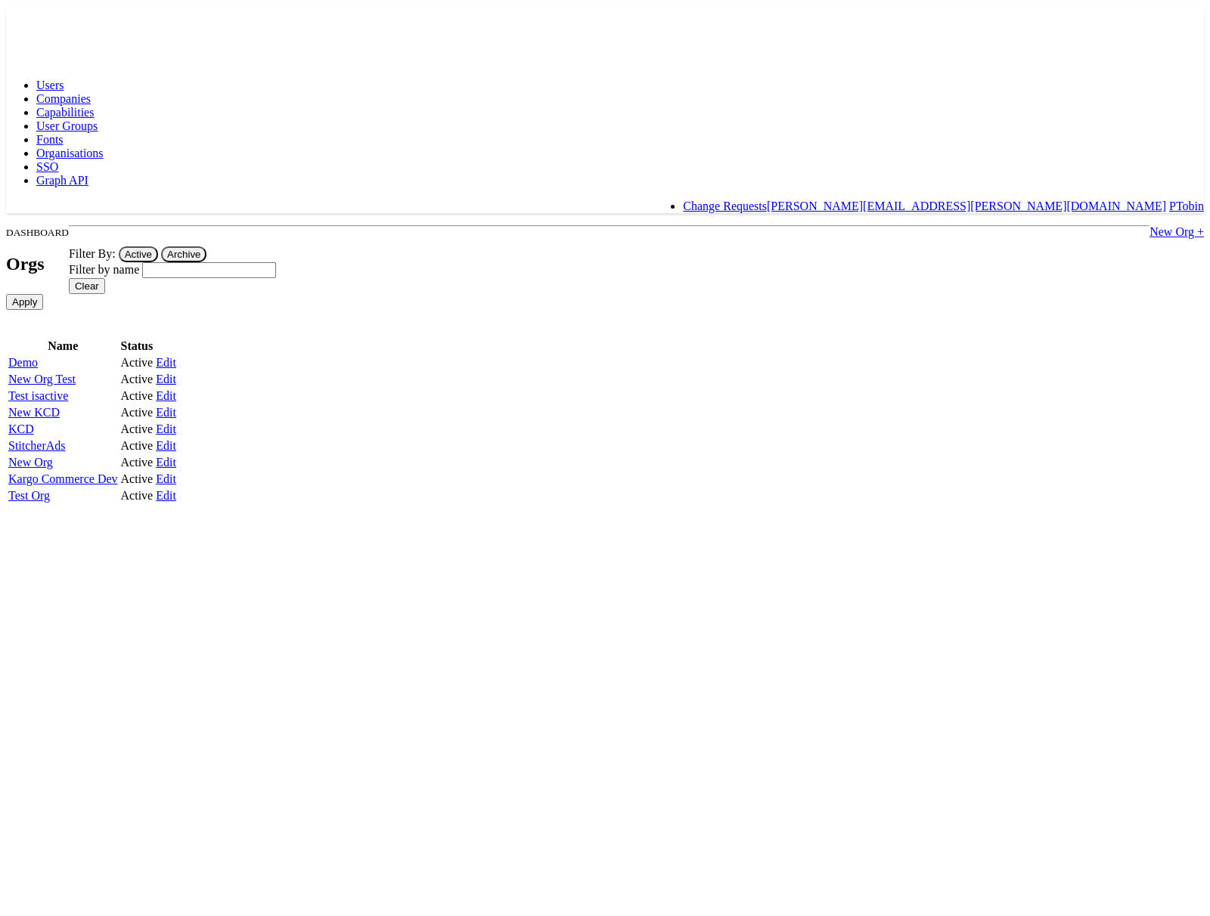
click at [91, 92] on span "Companies" at bounding box center [63, 98] width 54 height 13
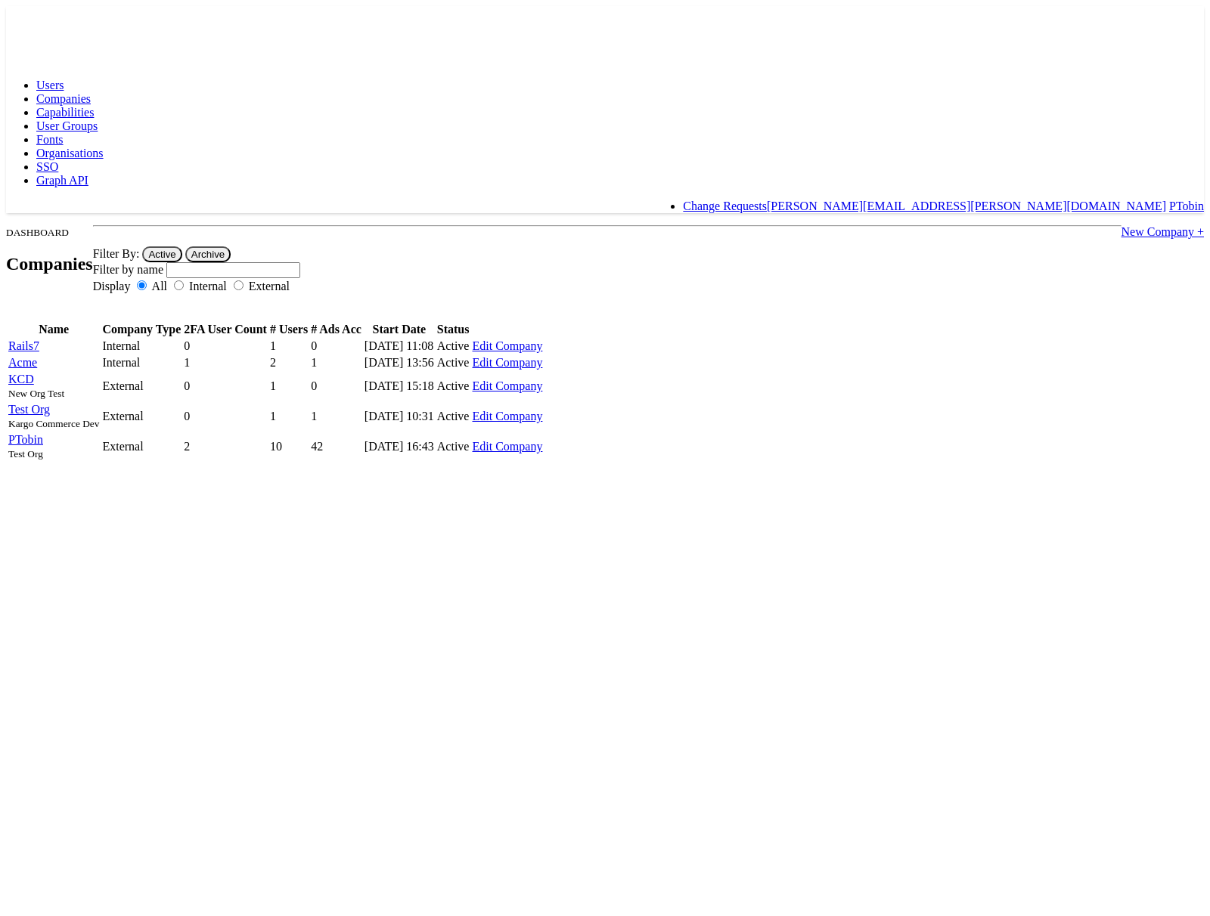
click at [64, 133] on span "Fonts" at bounding box center [49, 139] width 27 height 13
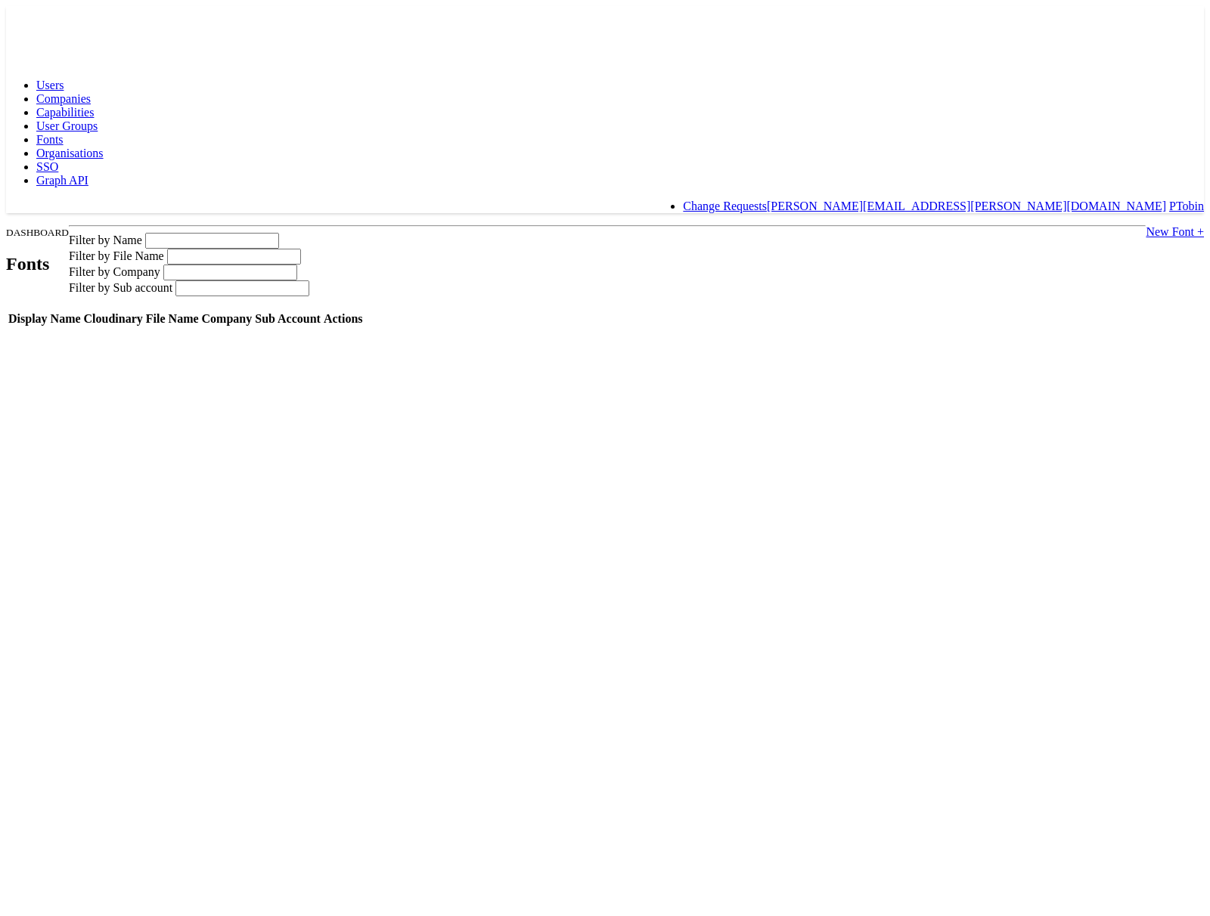
click at [104, 147] on link "Organisations" at bounding box center [69, 153] width 67 height 13
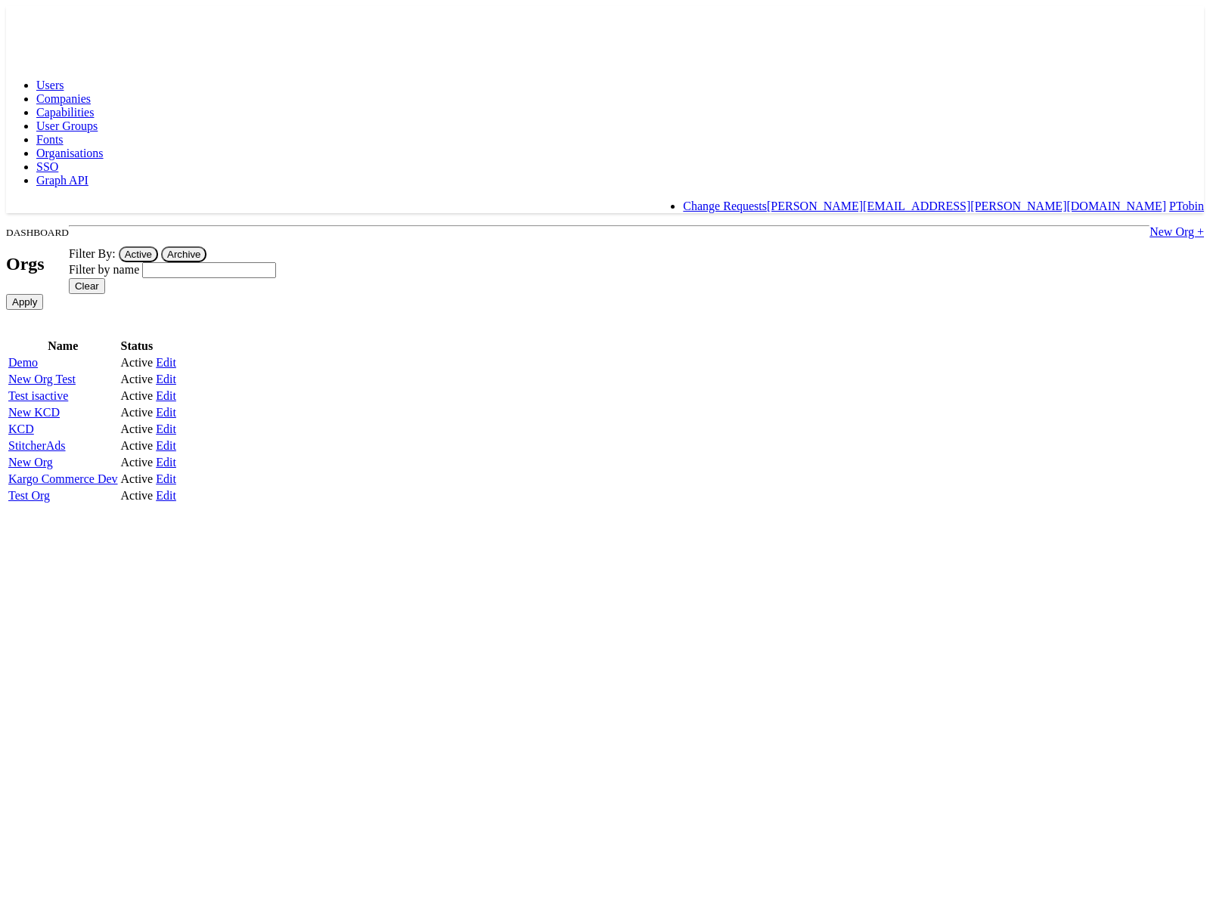
click at [64, 133] on span "Fonts" at bounding box center [49, 139] width 27 height 13
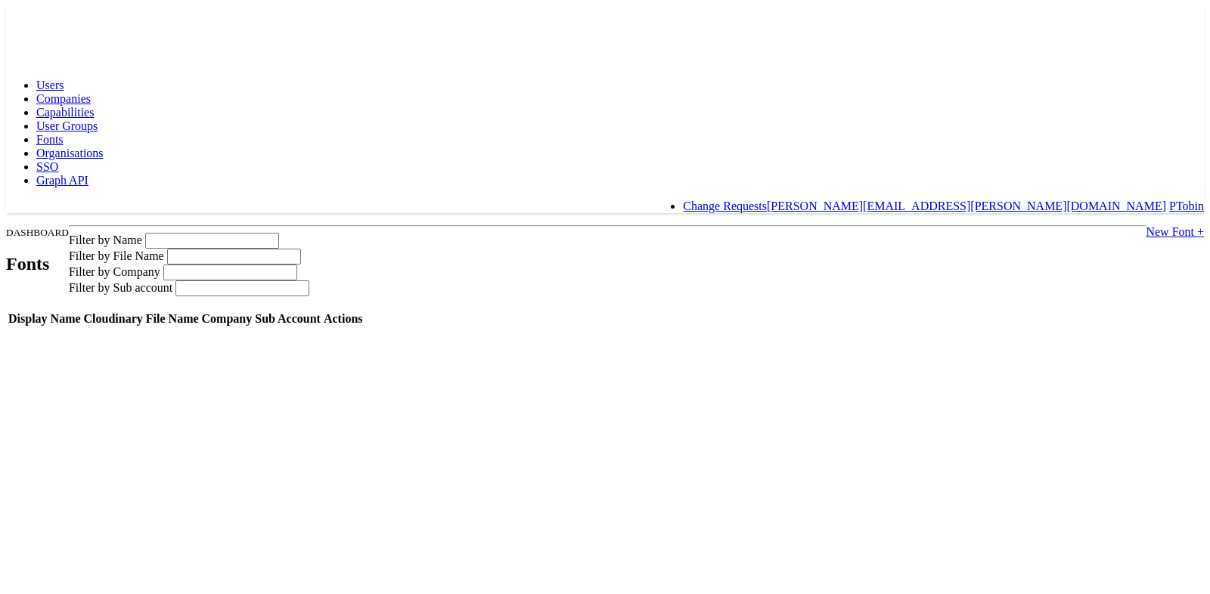
click at [98, 119] on span "User Groups" at bounding box center [66, 125] width 61 height 13
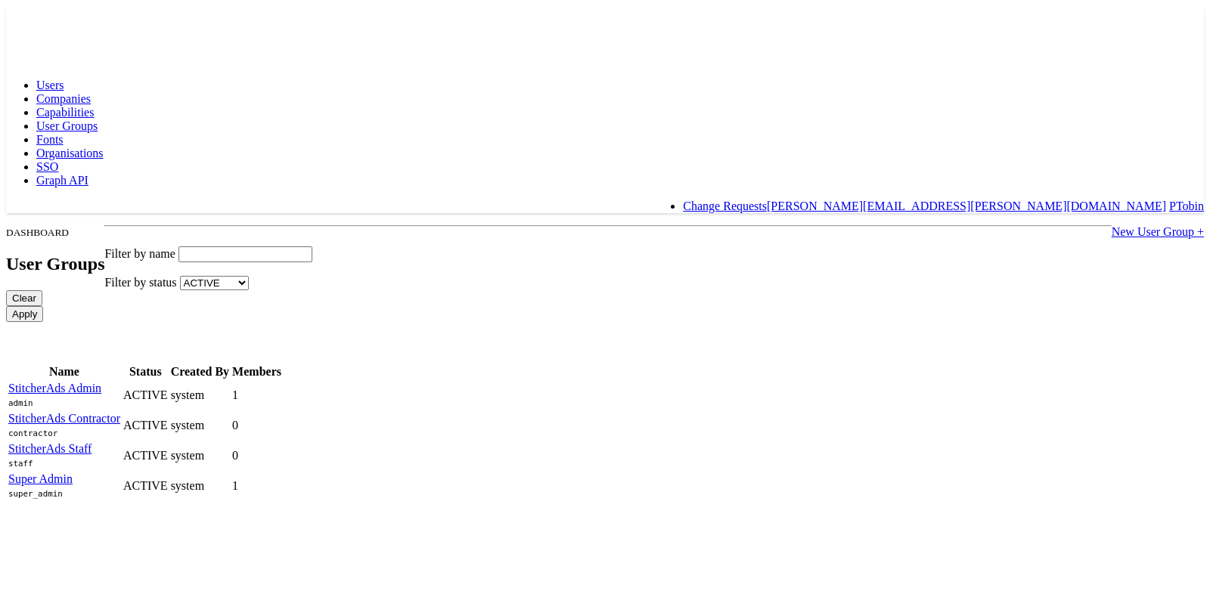
click at [104, 147] on span "Organisations" at bounding box center [69, 153] width 67 height 13
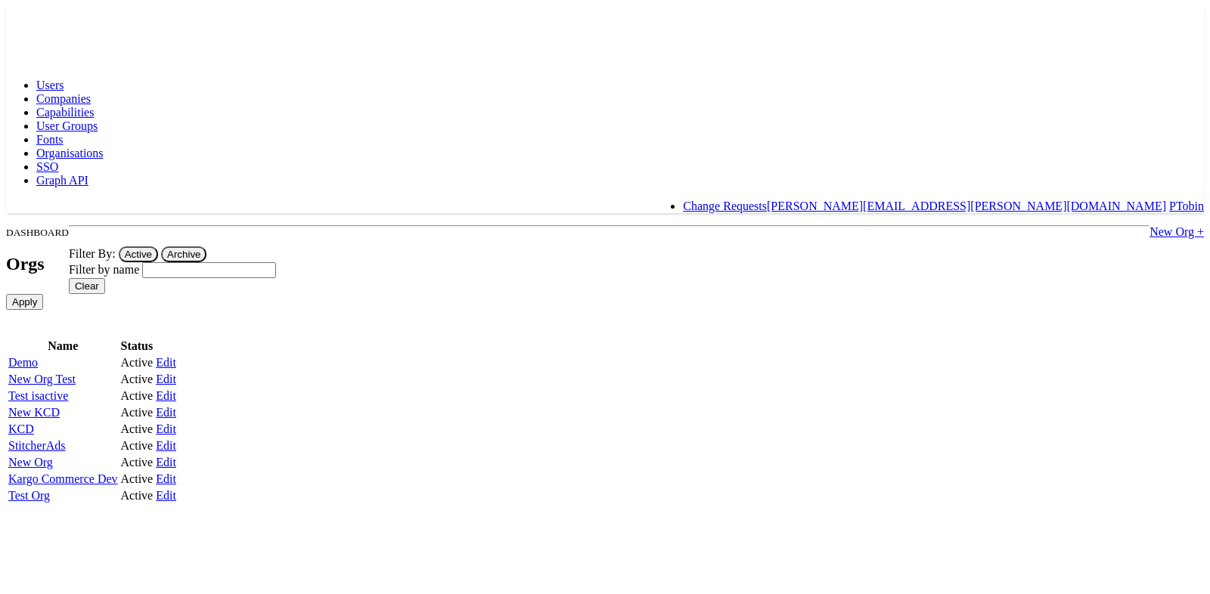
click at [58, 160] on span "SSO" at bounding box center [47, 166] width 22 height 13
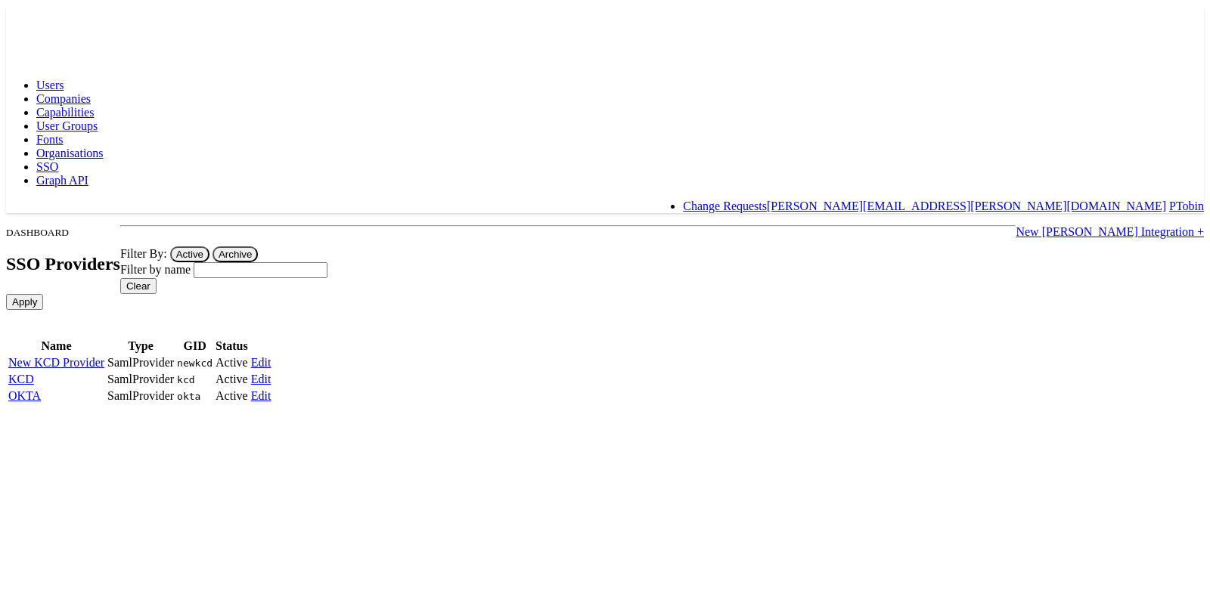
click at [88, 174] on span "Graph API" at bounding box center [62, 180] width 52 height 13
click at [104, 147] on span "Organisations" at bounding box center [69, 153] width 67 height 13
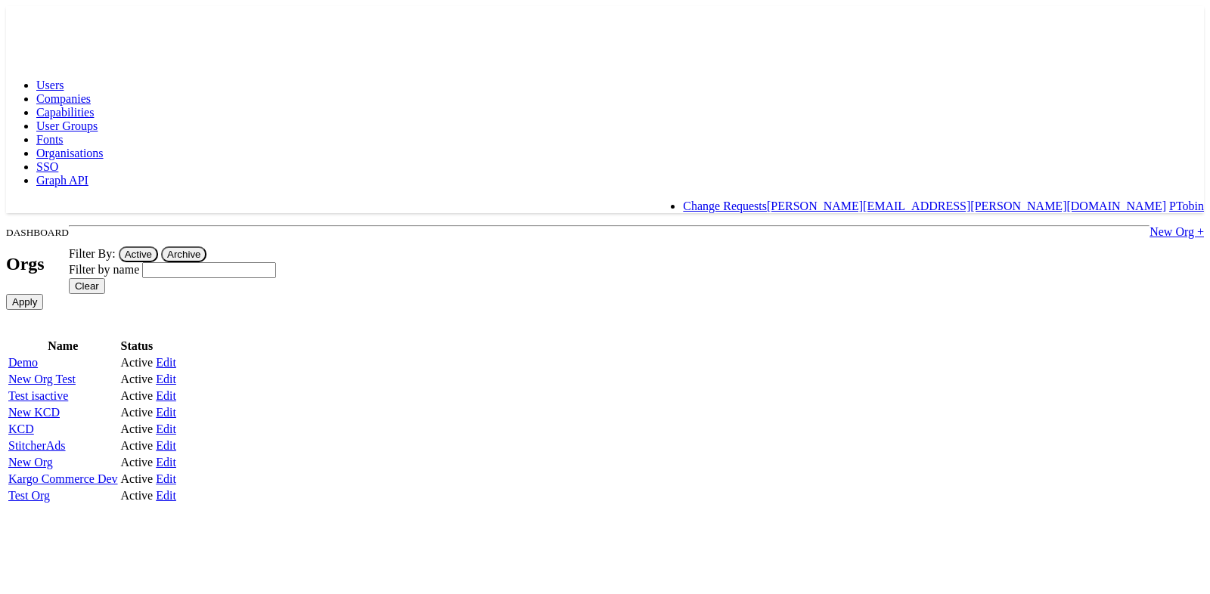
click at [104, 147] on span "Organisations" at bounding box center [69, 153] width 67 height 13
click at [94, 106] on span "Capabilities" at bounding box center [64, 112] width 57 height 13
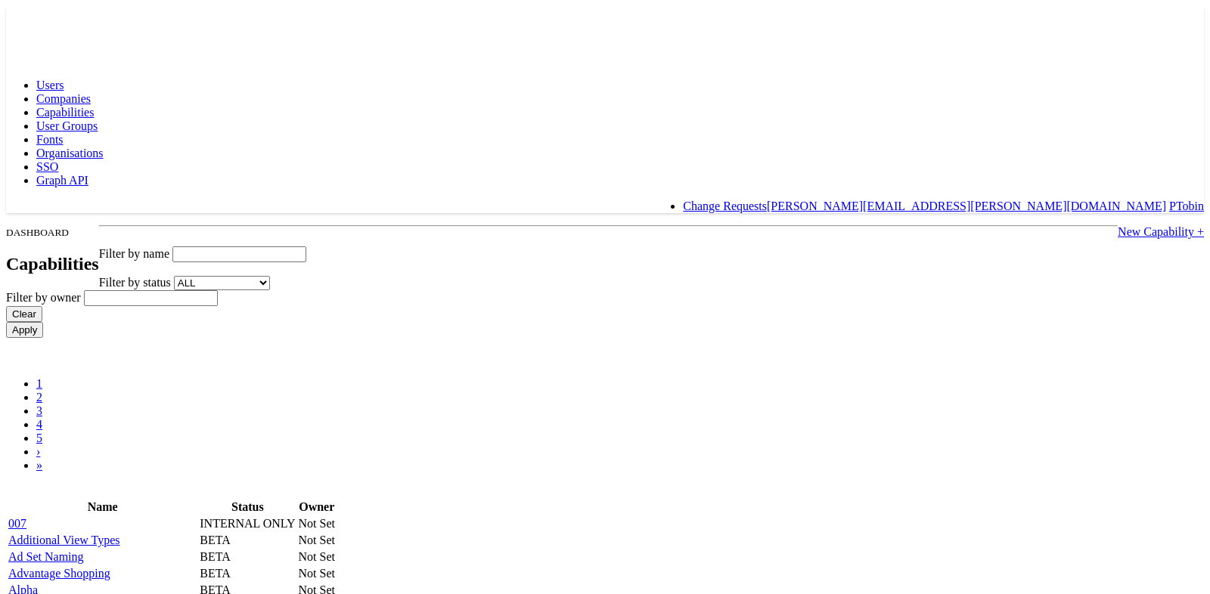
scroll to position [1, 0]
click at [91, 91] on span "Companies" at bounding box center [63, 97] width 54 height 13
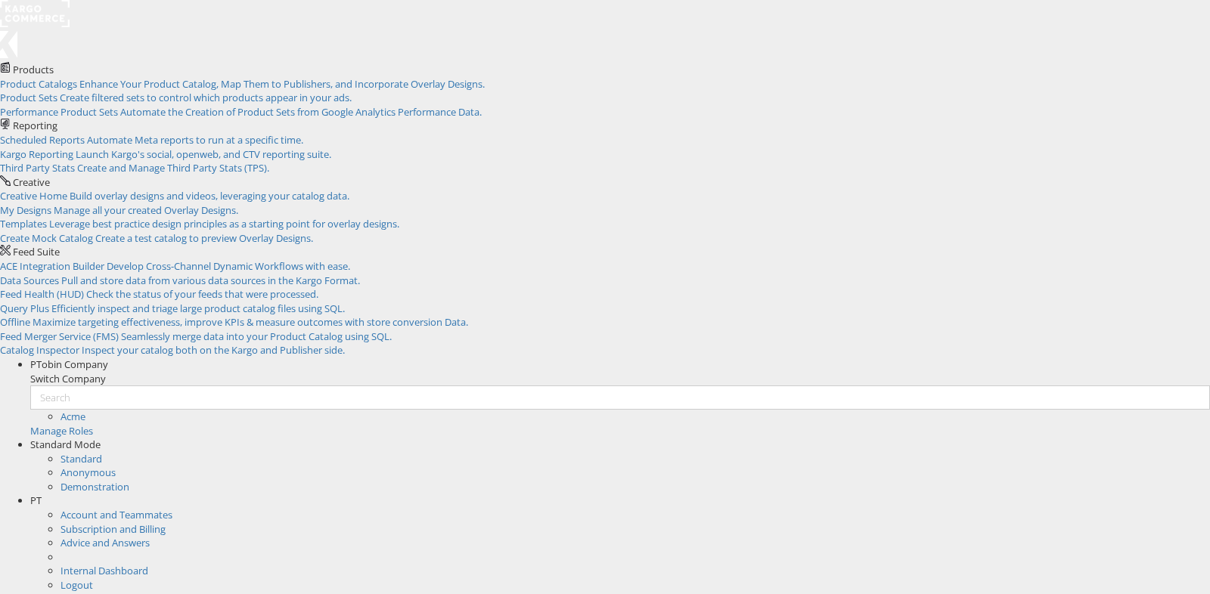
click at [175, 91] on span "Enhance Your Product Catalog, Map Them to Publishers, and Incorporate Overlay D…" at bounding box center [281, 84] width 405 height 14
drag, startPoint x: 114, startPoint y: 110, endPoint x: 215, endPoint y: 10, distance: 142.8
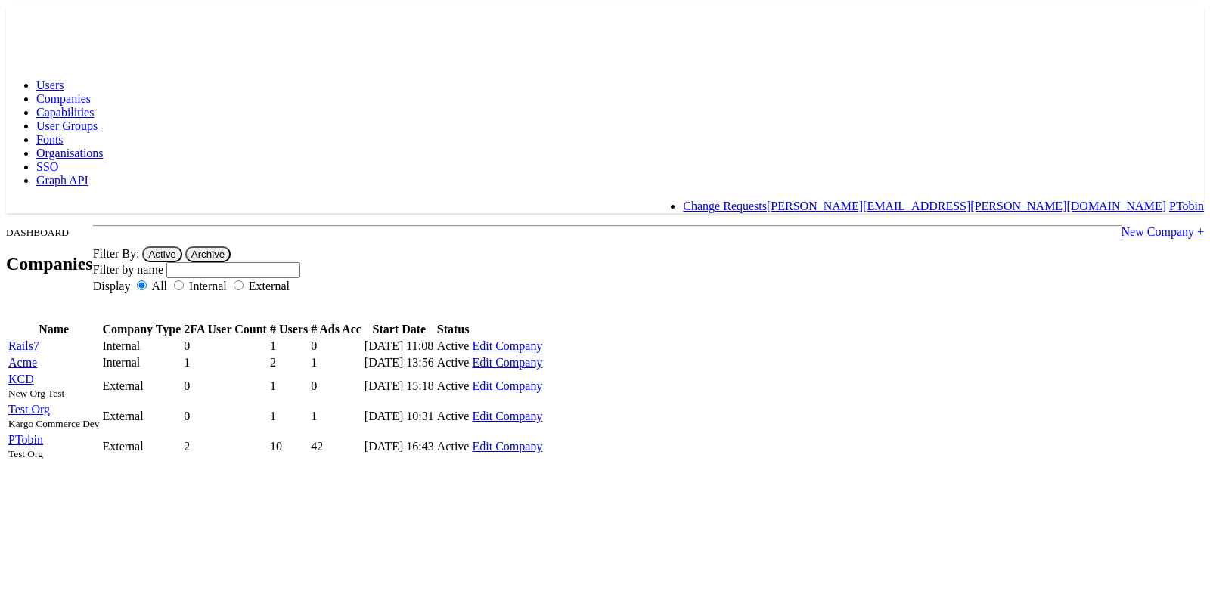
click at [64, 79] on span "Users" at bounding box center [49, 85] width 27 height 13
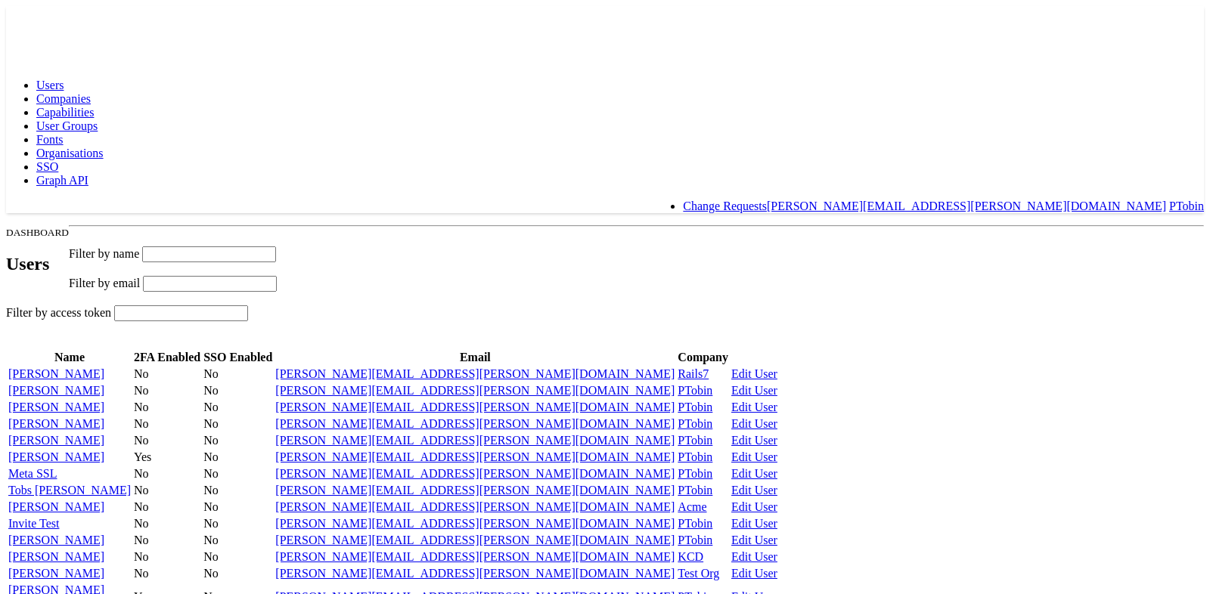
click at [91, 92] on span "Companies" at bounding box center [63, 98] width 54 height 13
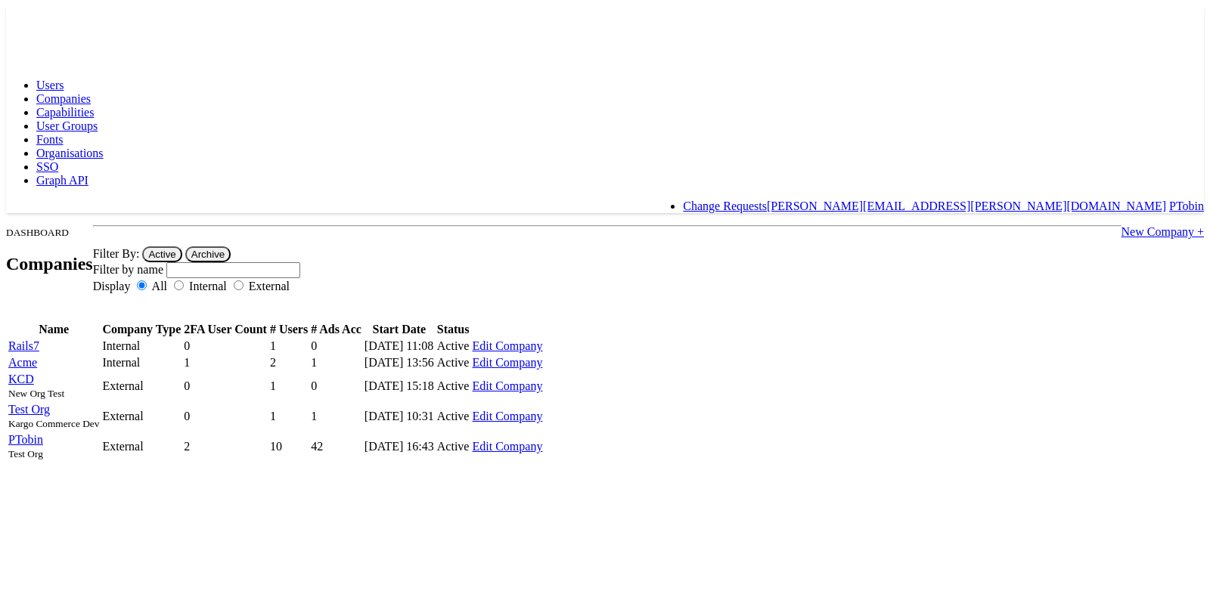
click at [94, 106] on span "Capabilities" at bounding box center [64, 112] width 57 height 13
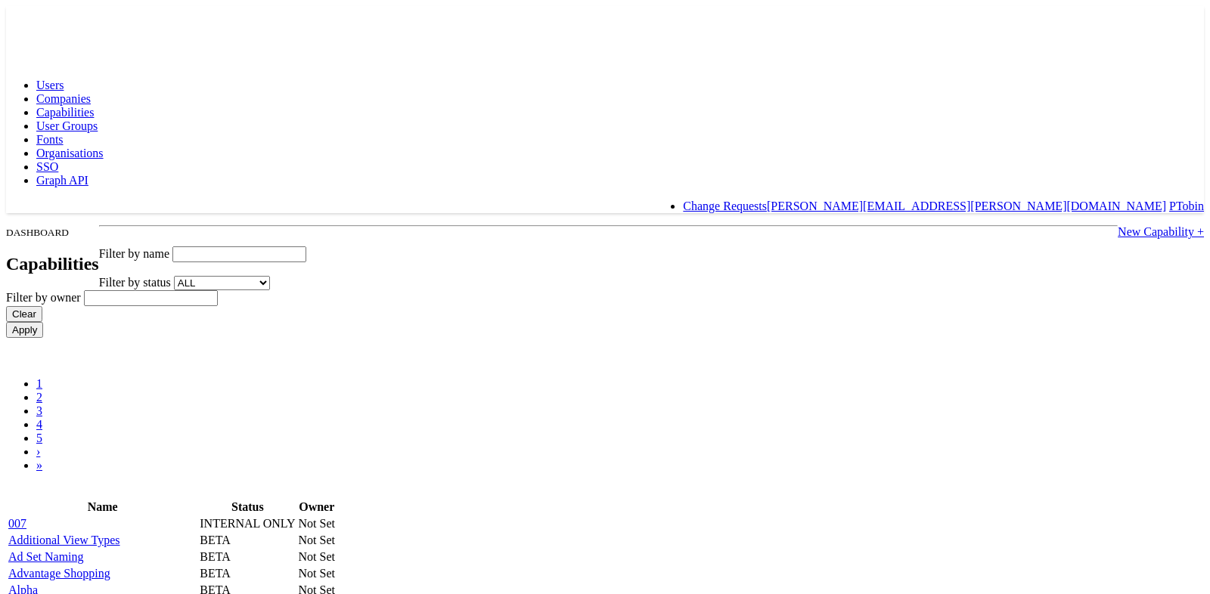
click at [98, 119] on span "User Groups" at bounding box center [66, 125] width 61 height 13
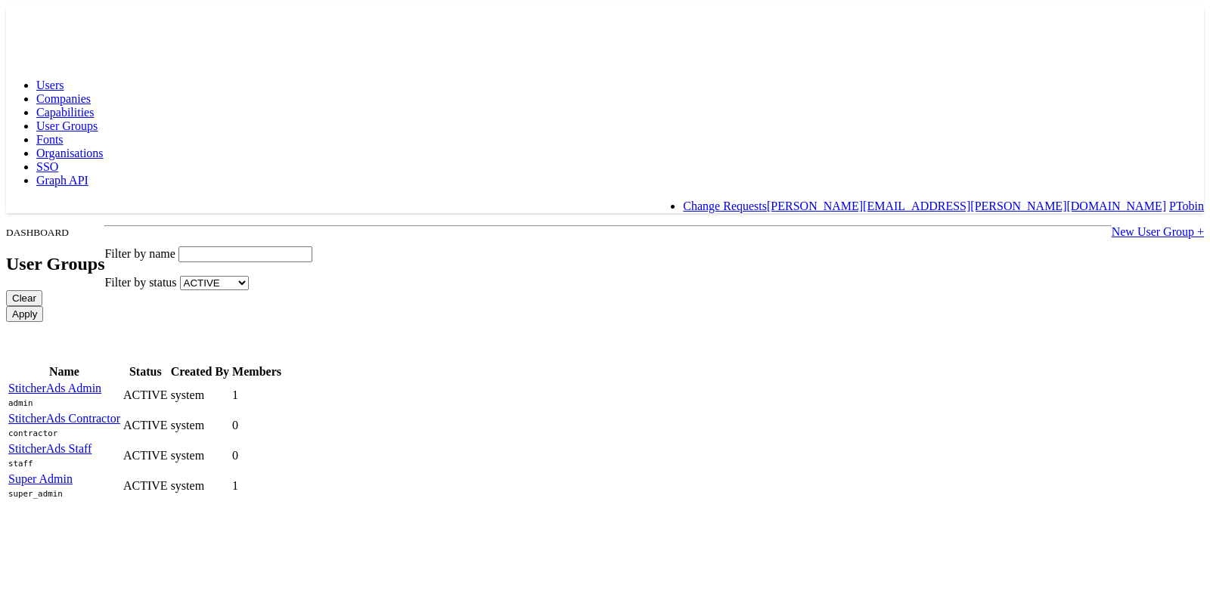
click at [94, 106] on span "Capabilities" at bounding box center [64, 112] width 57 height 13
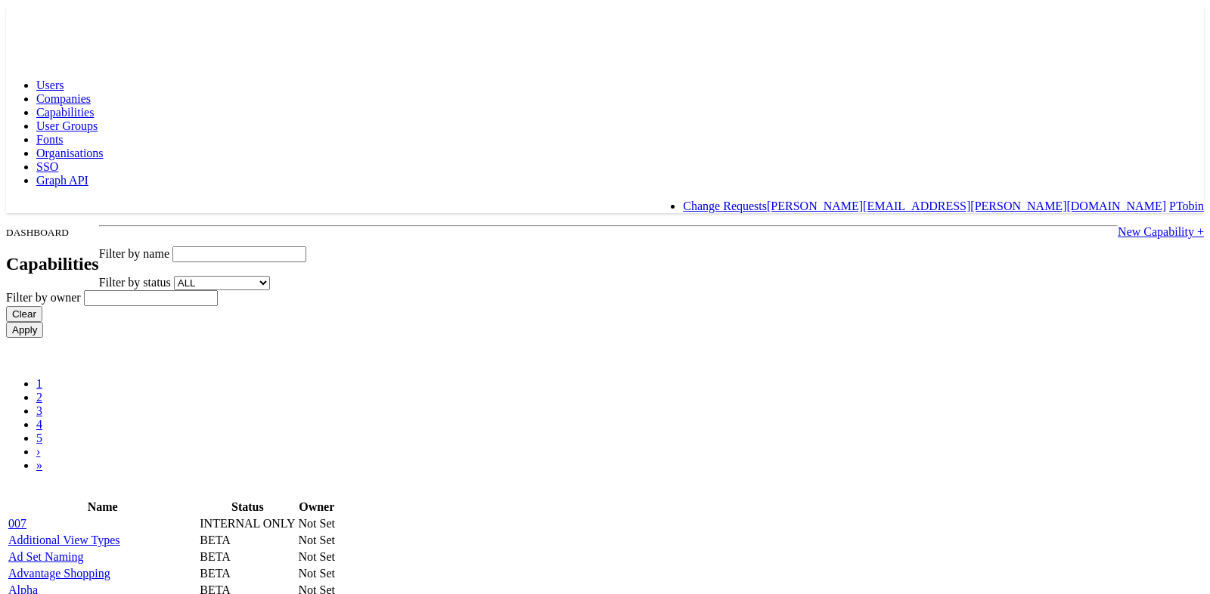
click at [94, 106] on span "Capabilities" at bounding box center [64, 112] width 57 height 13
click at [98, 119] on span "User Groups" at bounding box center [66, 125] width 61 height 13
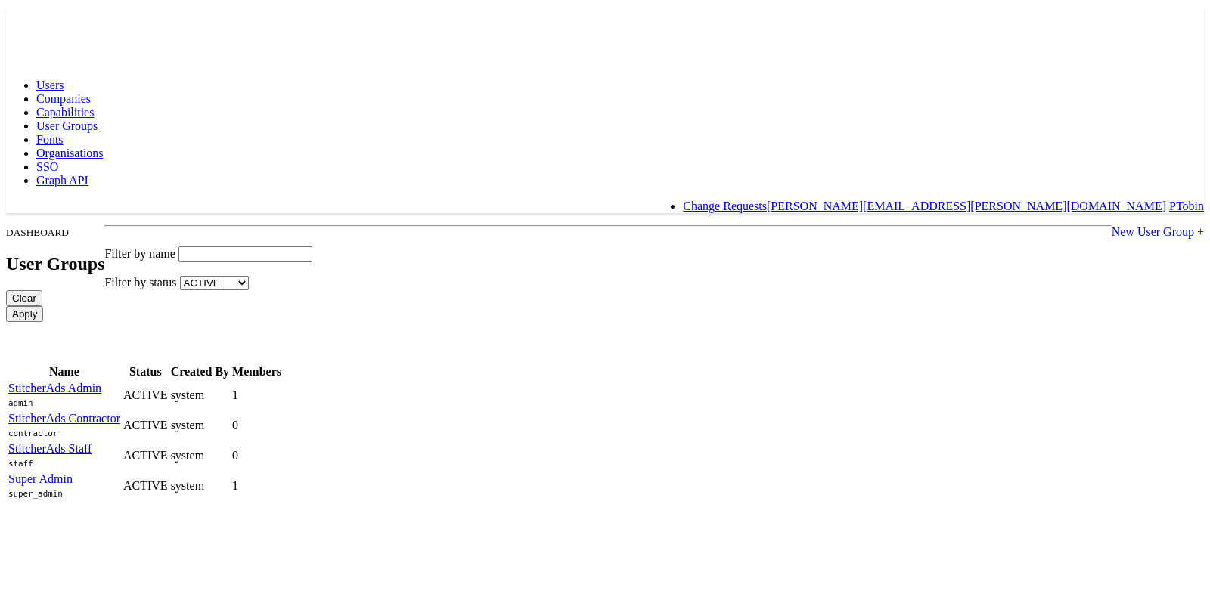
click at [64, 133] on span "Fonts" at bounding box center [49, 139] width 27 height 13
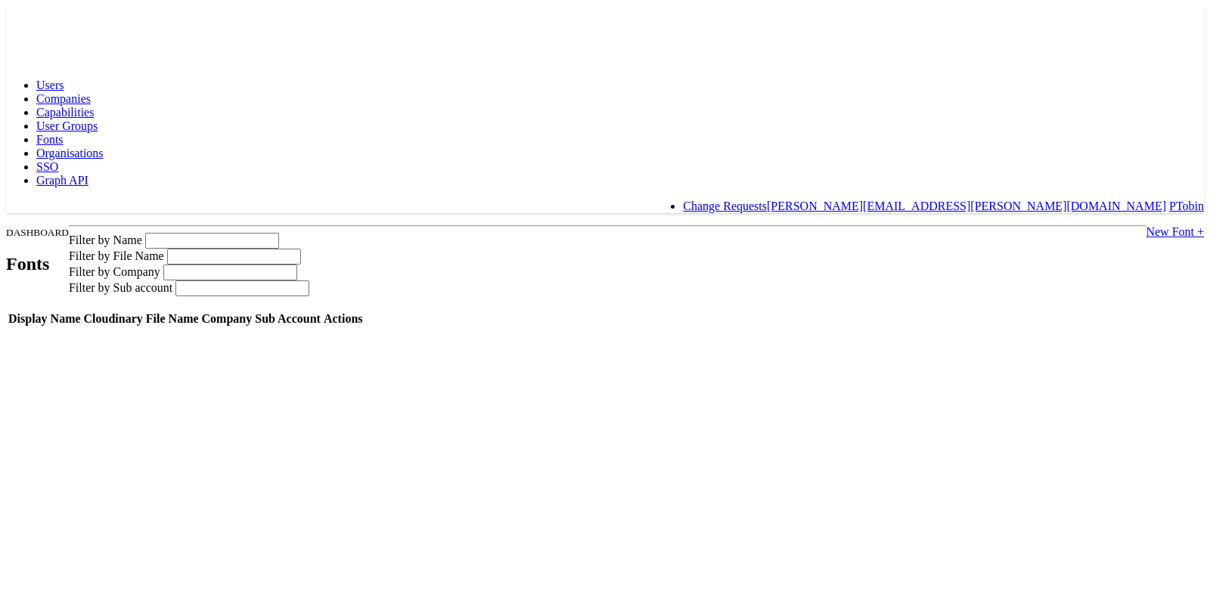
click at [104, 147] on span "Organisations" at bounding box center [69, 153] width 67 height 13
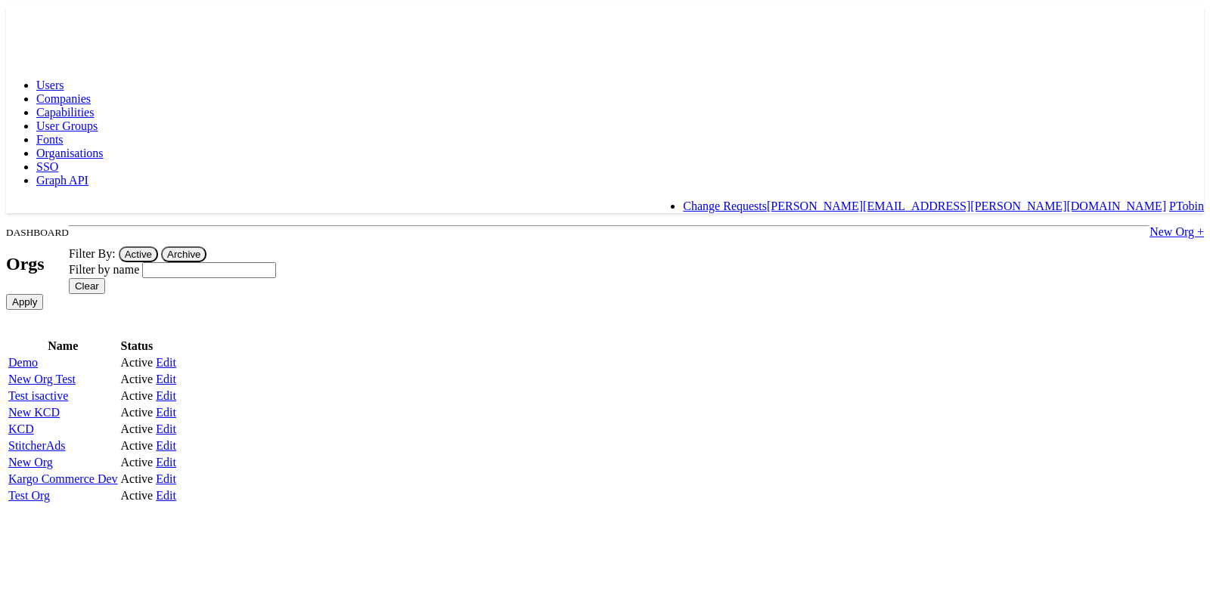
click at [91, 92] on link "Companies" at bounding box center [63, 98] width 54 height 13
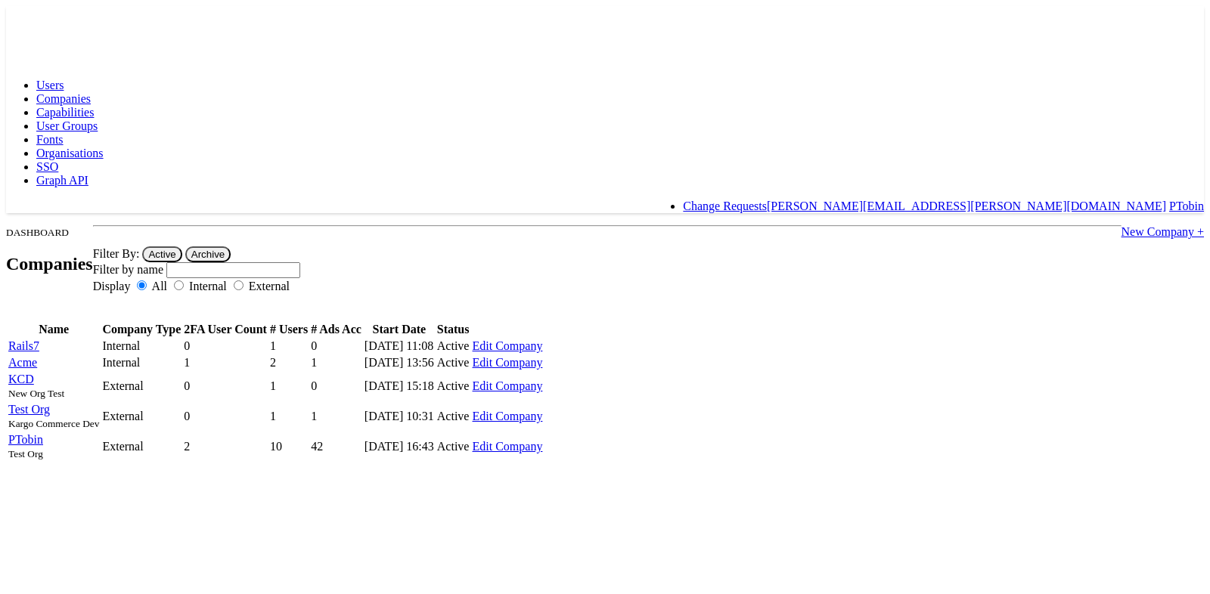
click at [64, 79] on link "Users" at bounding box center [49, 85] width 27 height 13
